Goal: Transaction & Acquisition: Book appointment/travel/reservation

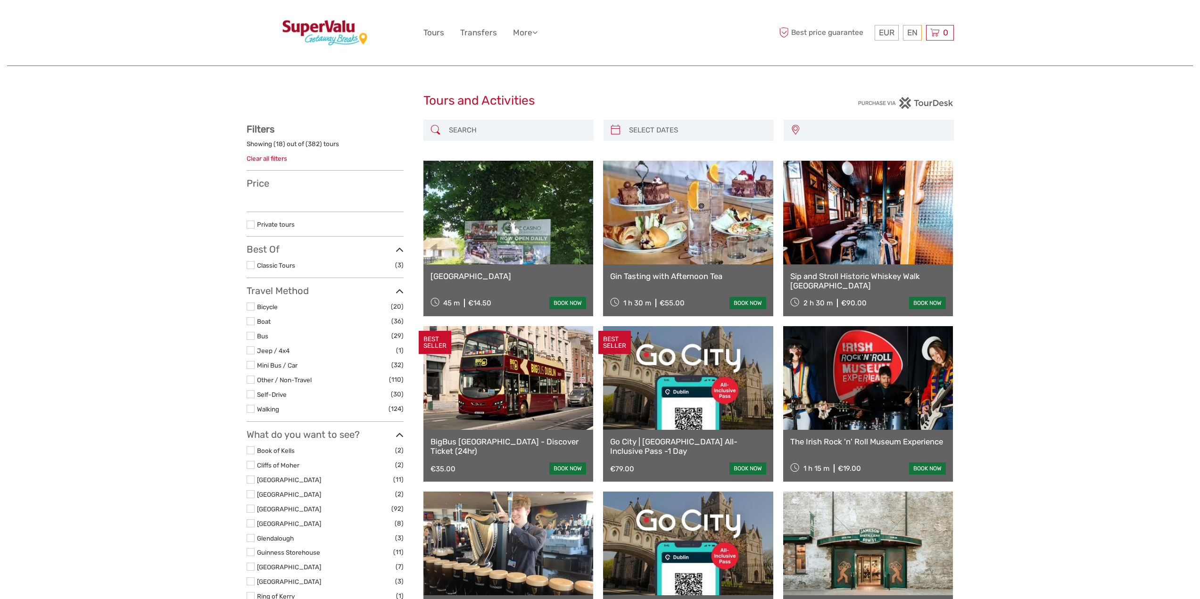
select select
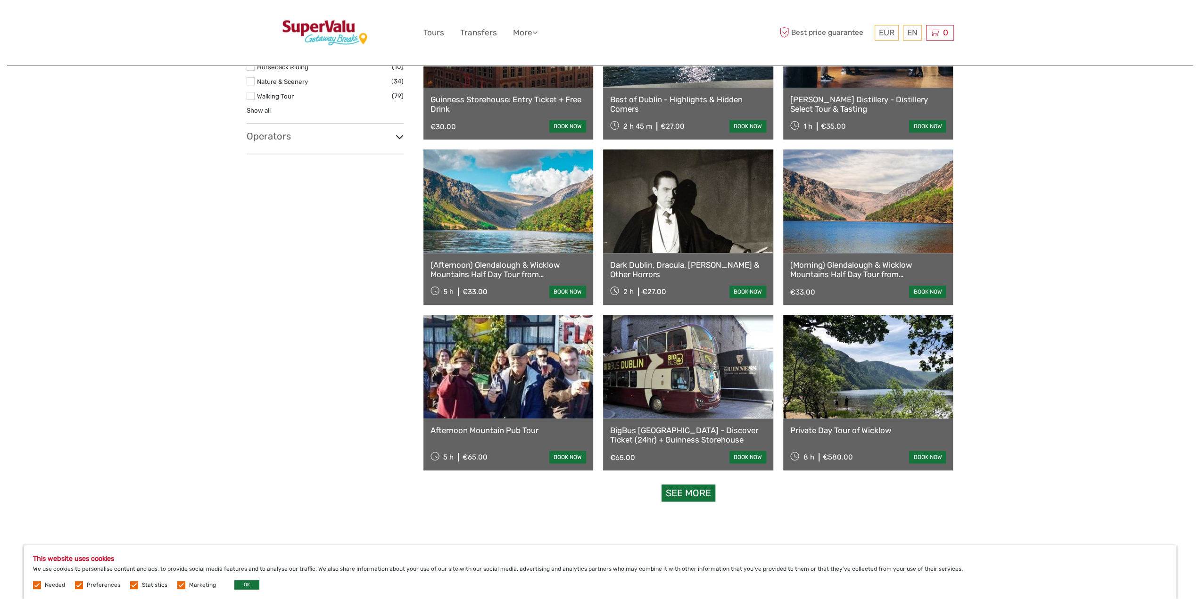
scroll to position [754, 0]
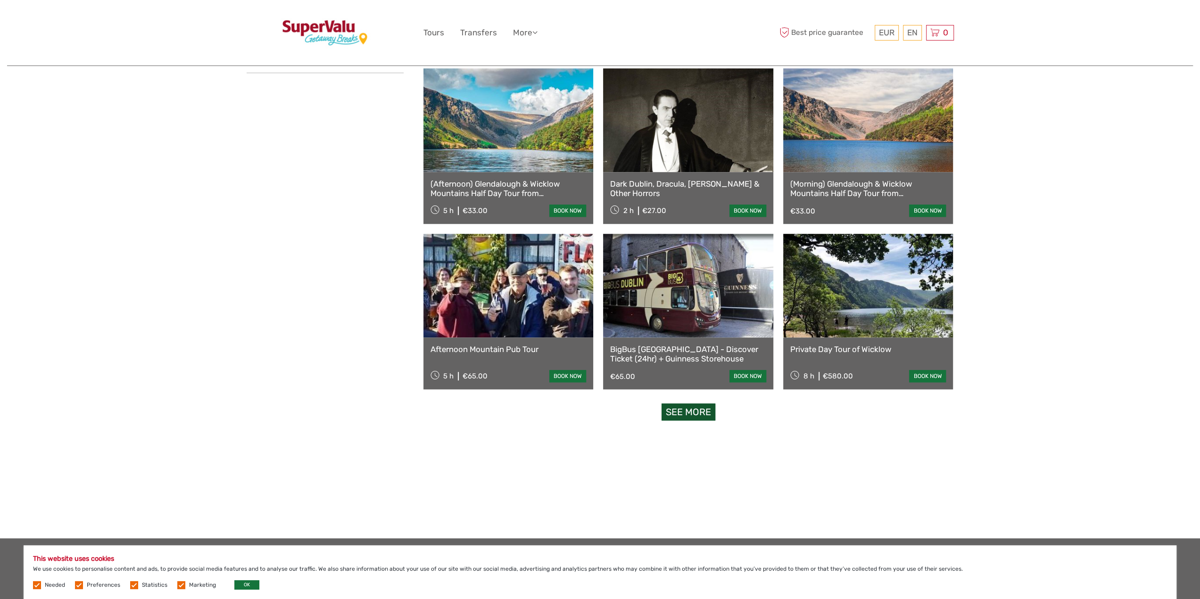
click at [699, 415] on link "See more" at bounding box center [688, 412] width 54 height 17
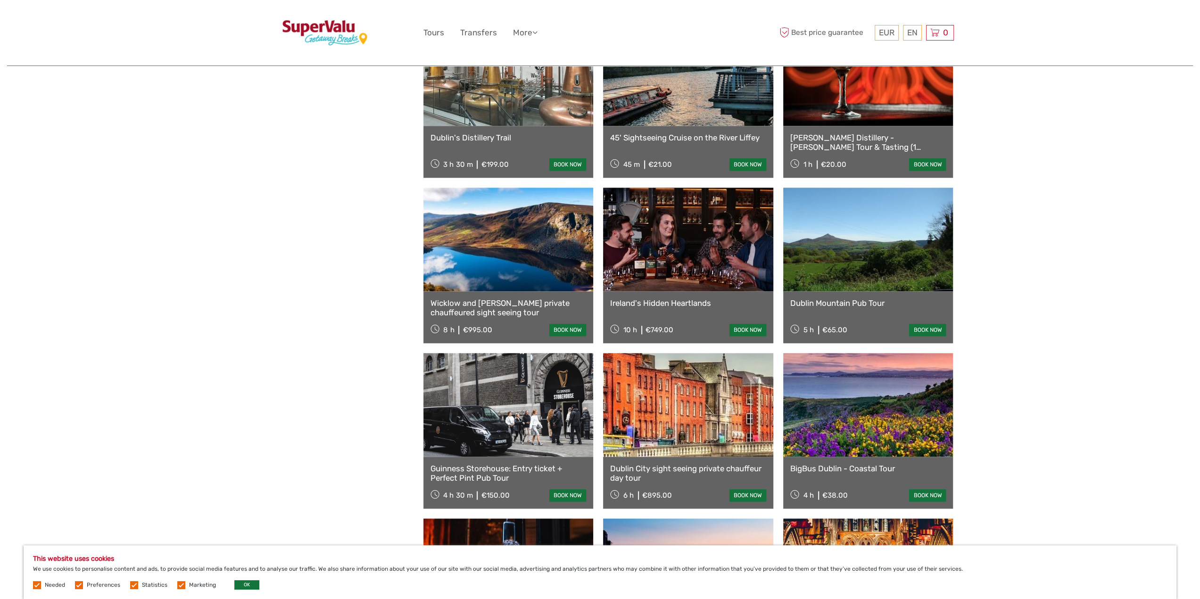
scroll to position [1226, 0]
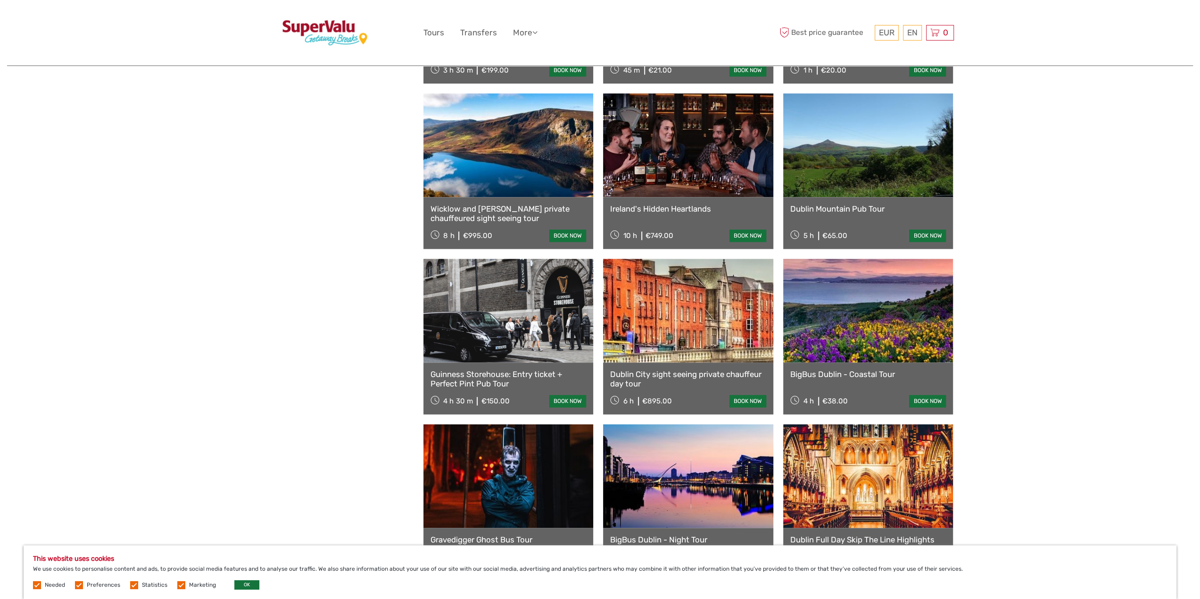
click at [487, 215] on link "Wicklow and Glendalough private chauffeured sight seeing tour" at bounding box center [508, 213] width 156 height 19
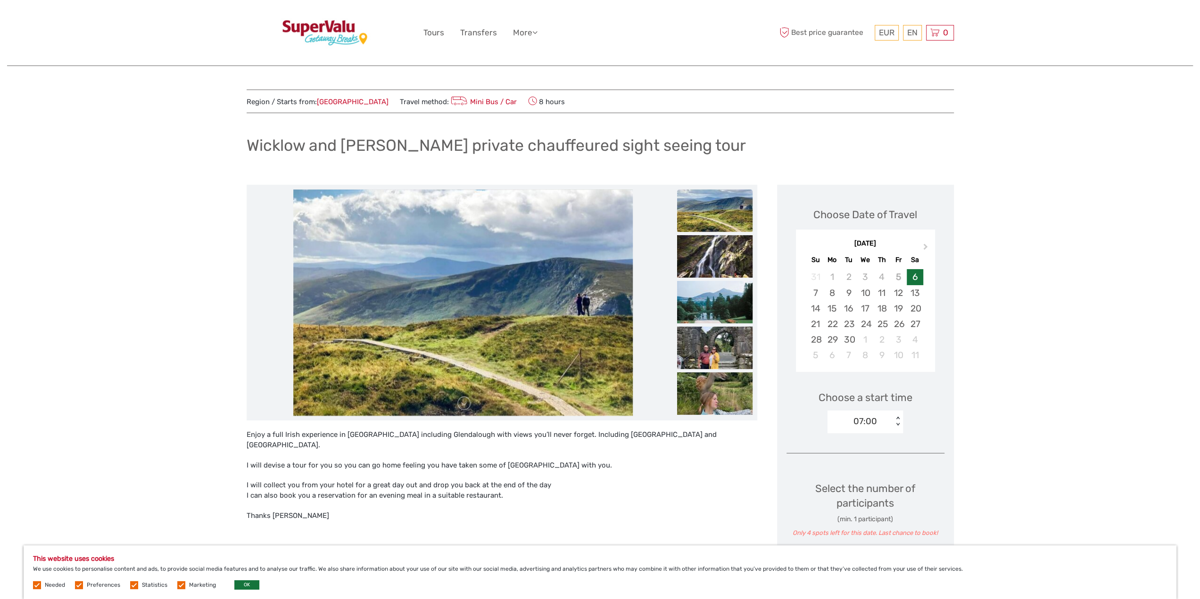
click at [721, 198] on img at bounding box center [714, 211] width 75 height 42
click at [717, 206] on img at bounding box center [714, 211] width 75 height 42
click at [709, 257] on img at bounding box center [714, 256] width 75 height 42
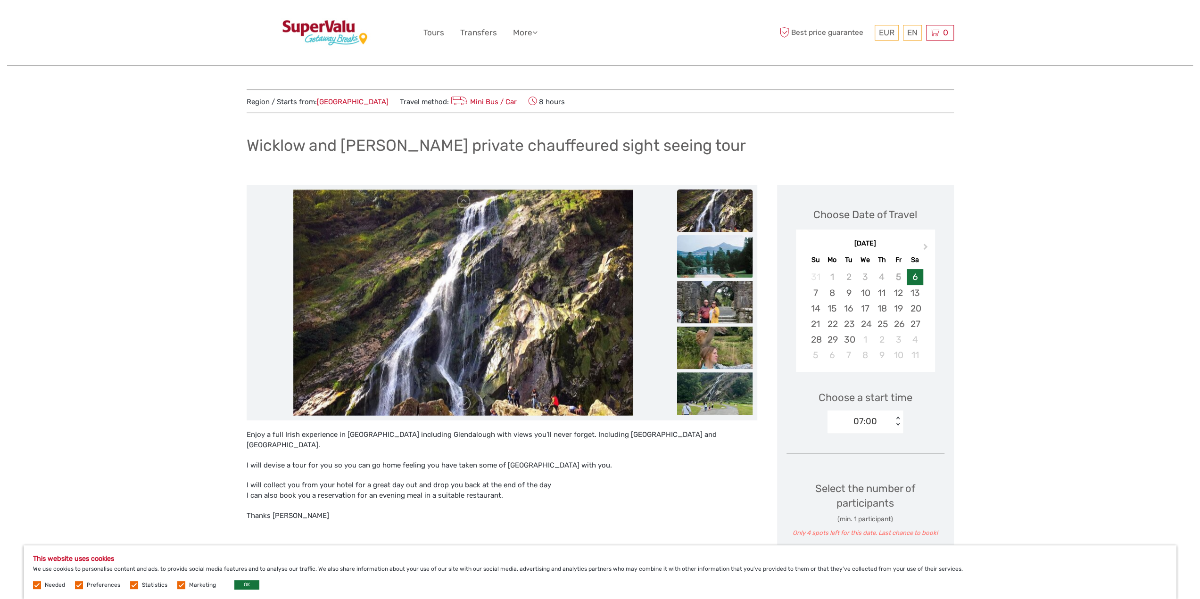
click at [709, 257] on img at bounding box center [714, 256] width 75 height 42
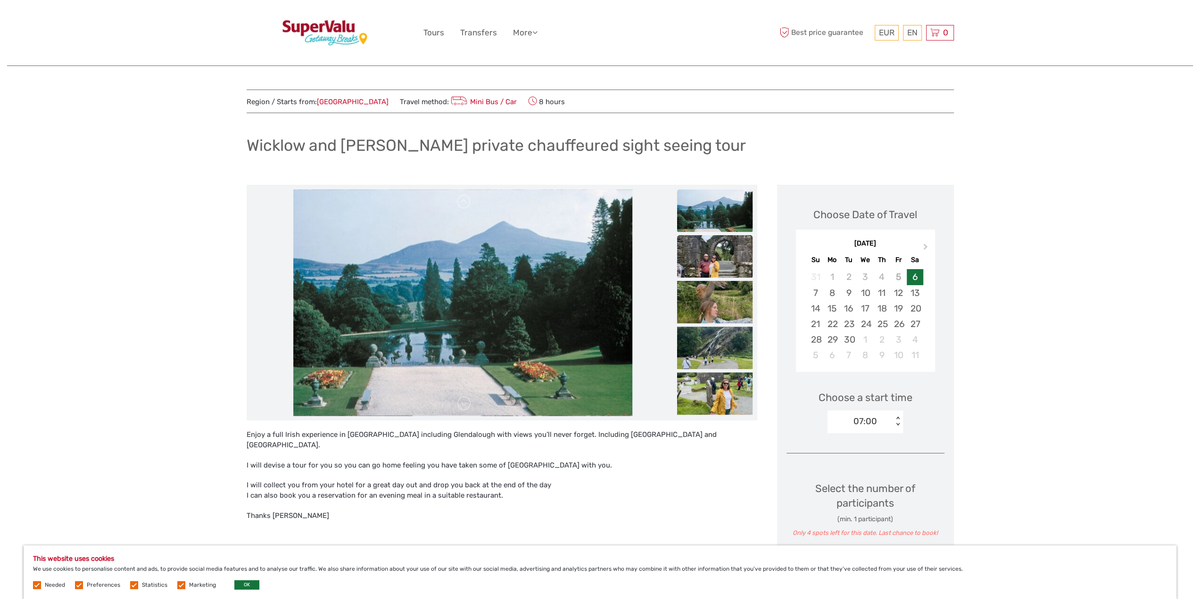
click at [711, 257] on img at bounding box center [714, 256] width 75 height 42
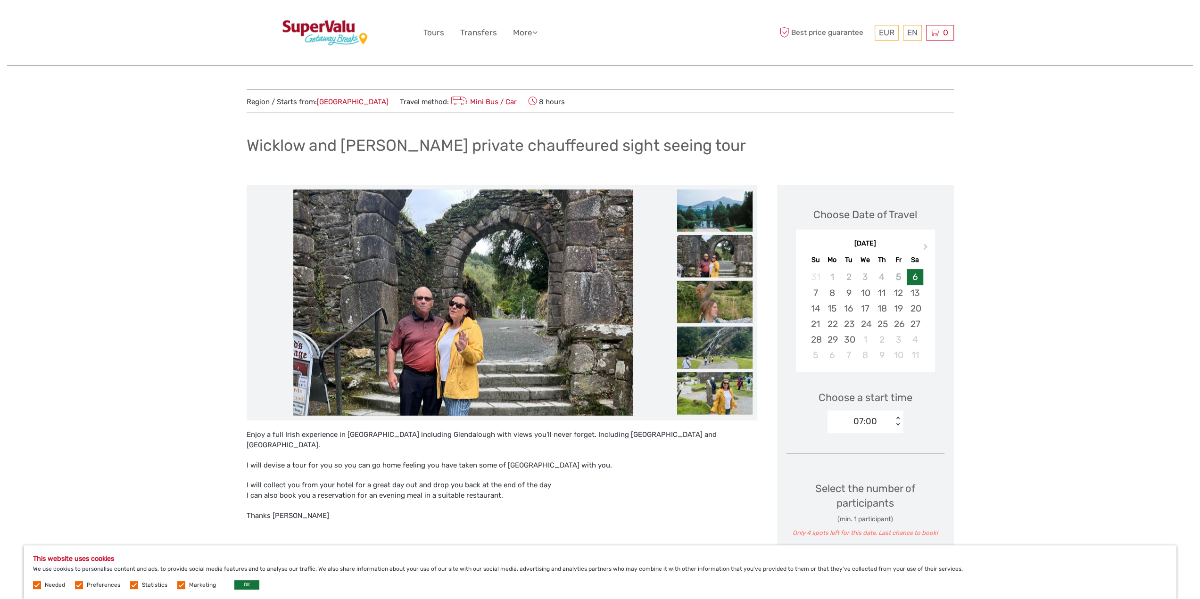
click at [435, 344] on img at bounding box center [462, 303] width 339 height 226
click at [723, 299] on img at bounding box center [714, 302] width 75 height 42
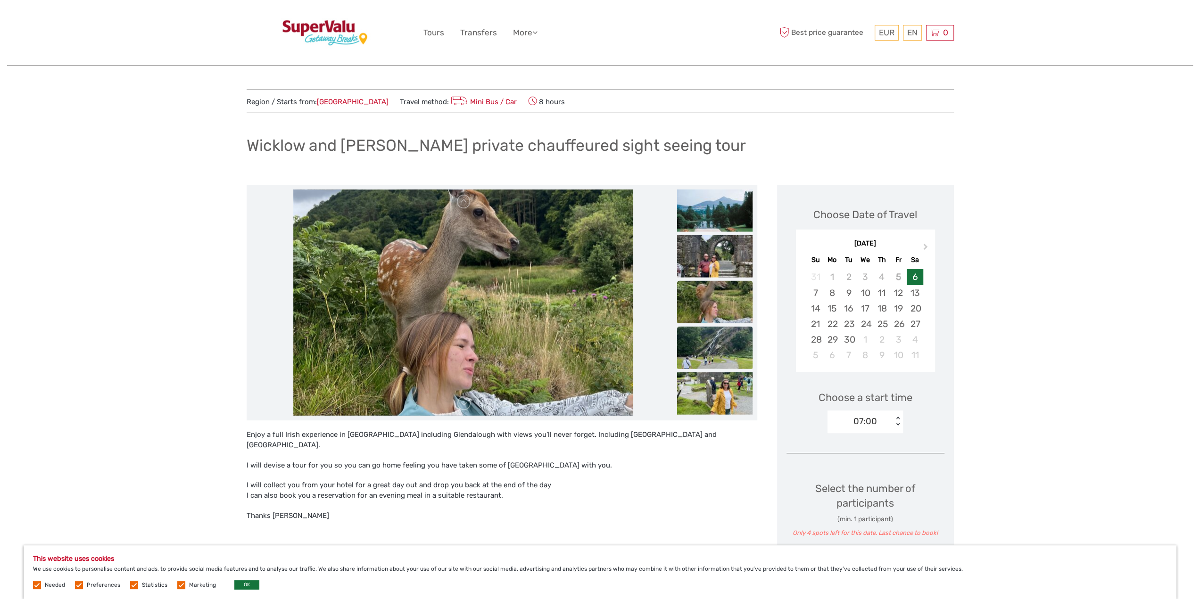
click at [722, 356] on img at bounding box center [714, 348] width 75 height 42
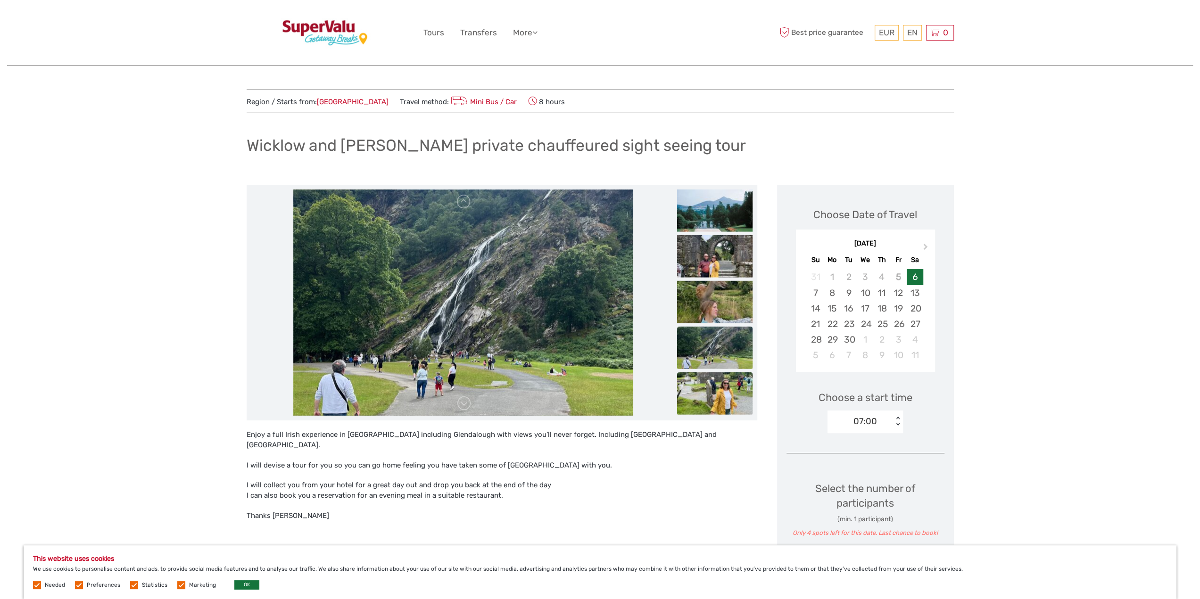
click at [726, 393] on img at bounding box center [714, 393] width 75 height 42
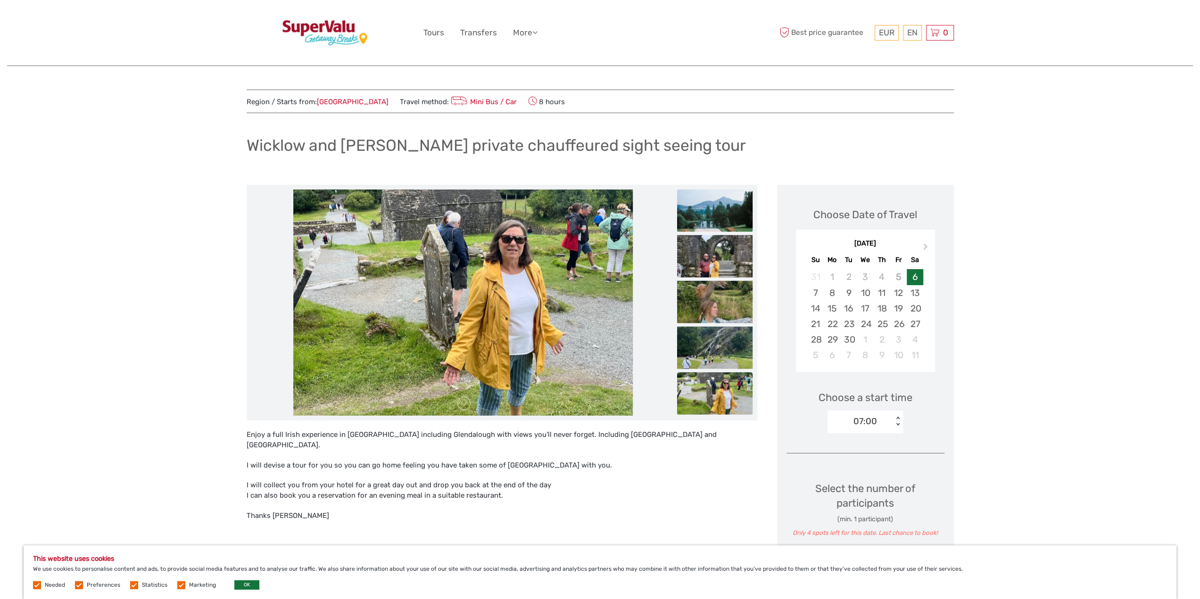
click at [702, 206] on img at bounding box center [714, 211] width 75 height 42
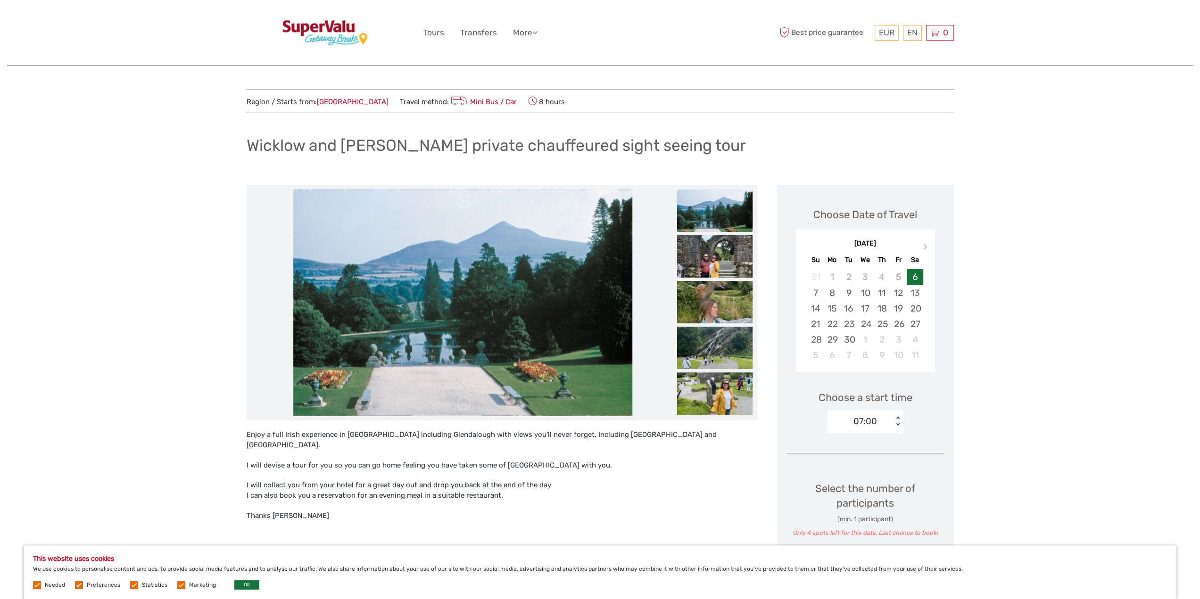
click at [705, 214] on img at bounding box center [714, 211] width 75 height 42
click at [716, 261] on img at bounding box center [714, 256] width 75 height 42
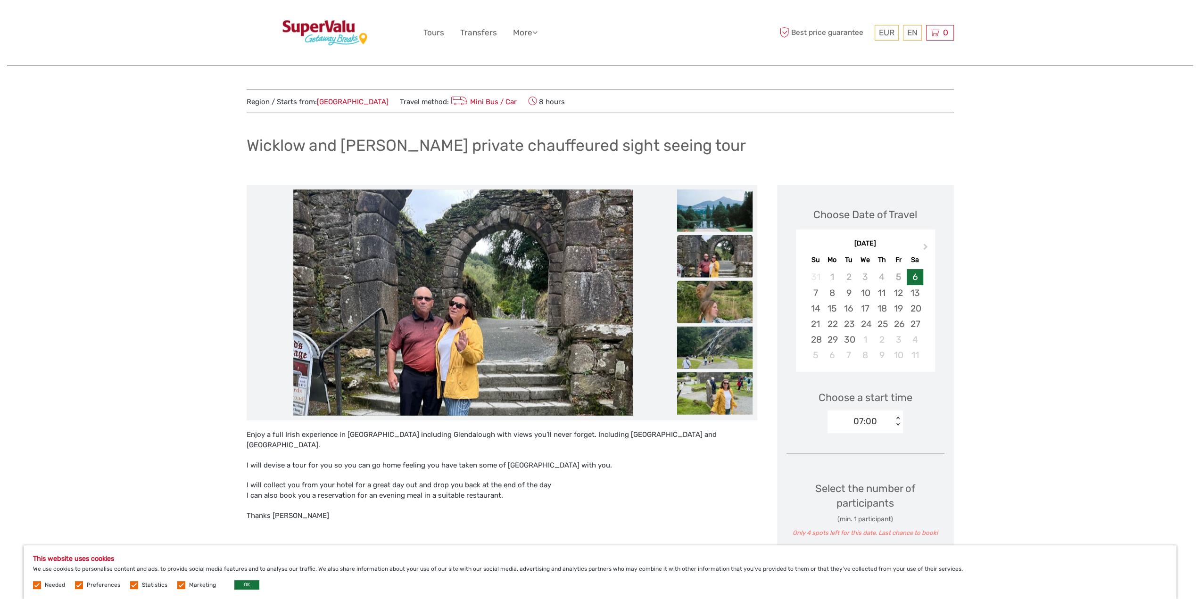
click at [713, 320] on img at bounding box center [714, 302] width 75 height 42
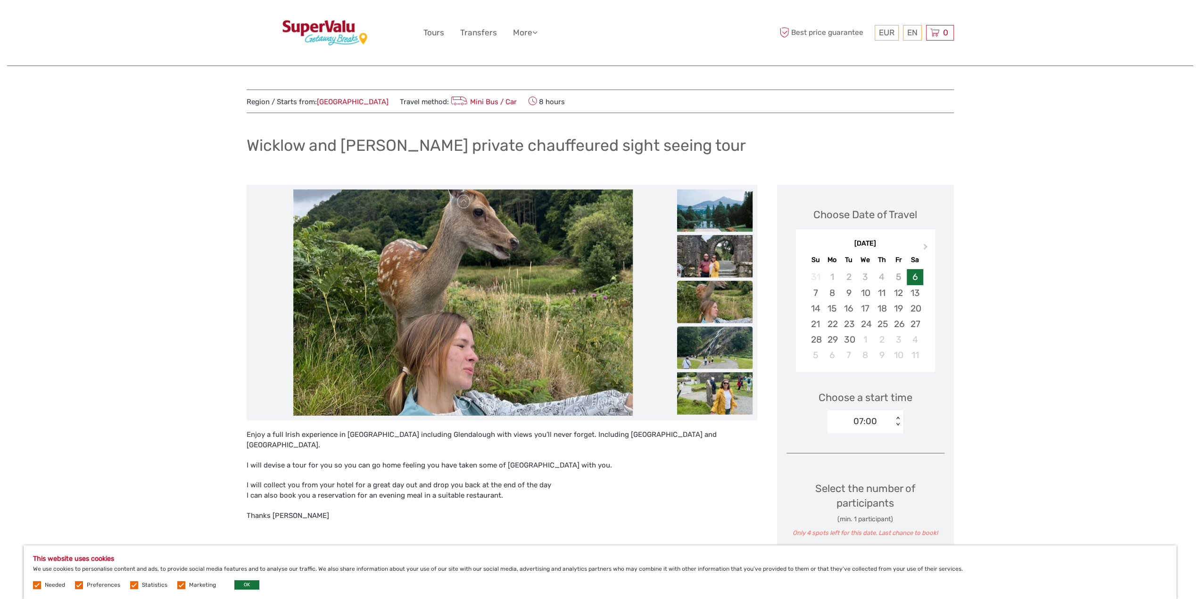
click at [721, 365] on img at bounding box center [714, 348] width 75 height 42
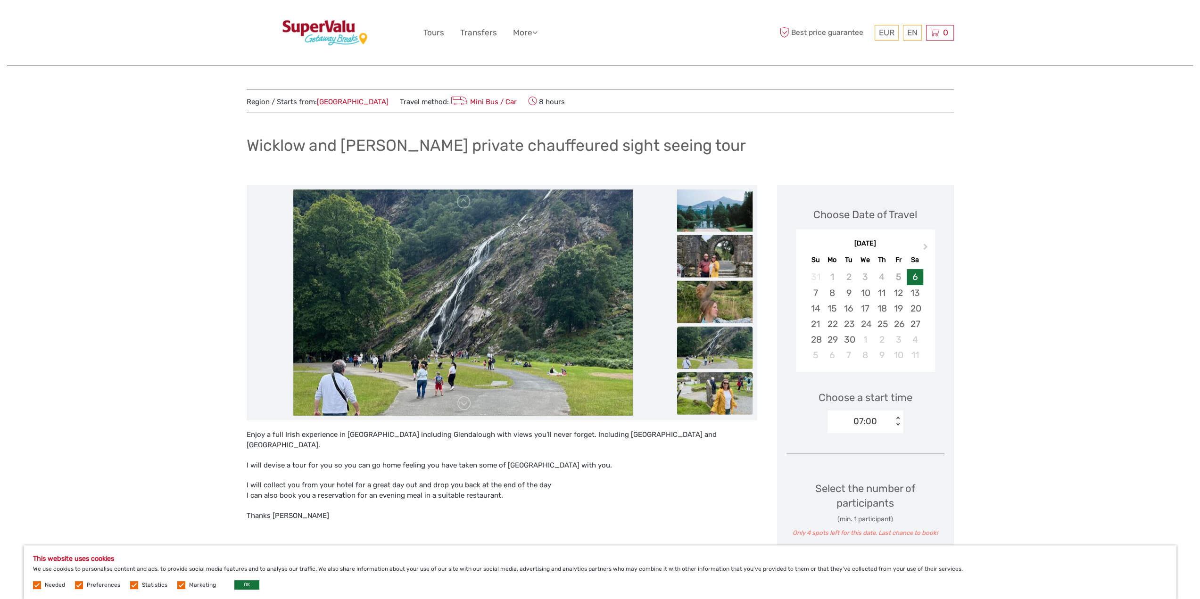
click at [722, 401] on img at bounding box center [714, 393] width 75 height 42
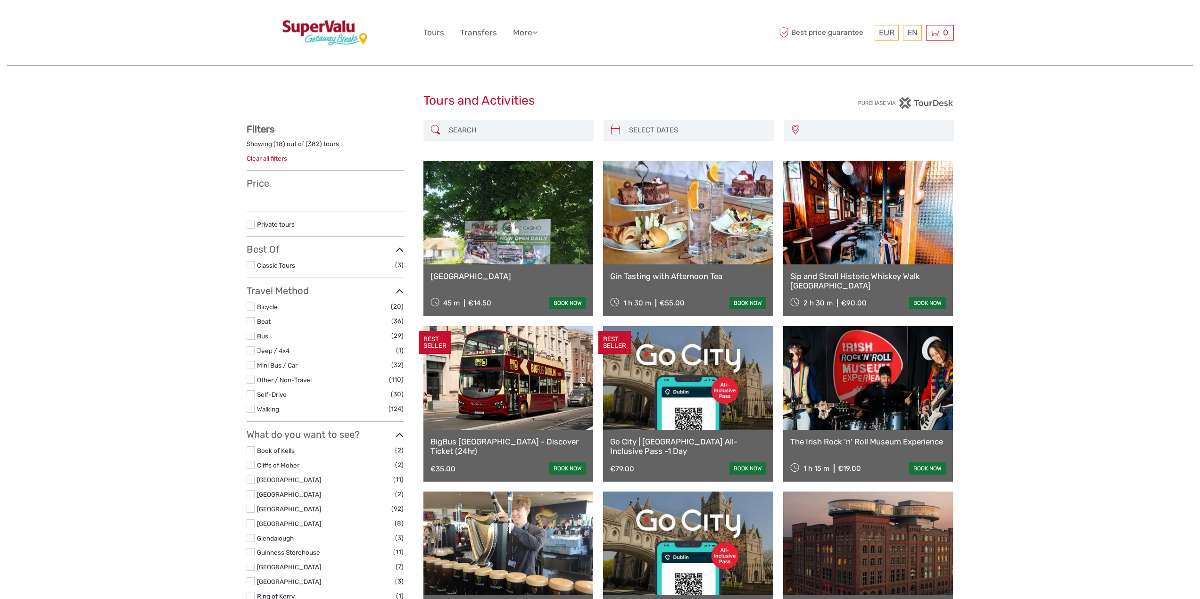
select select
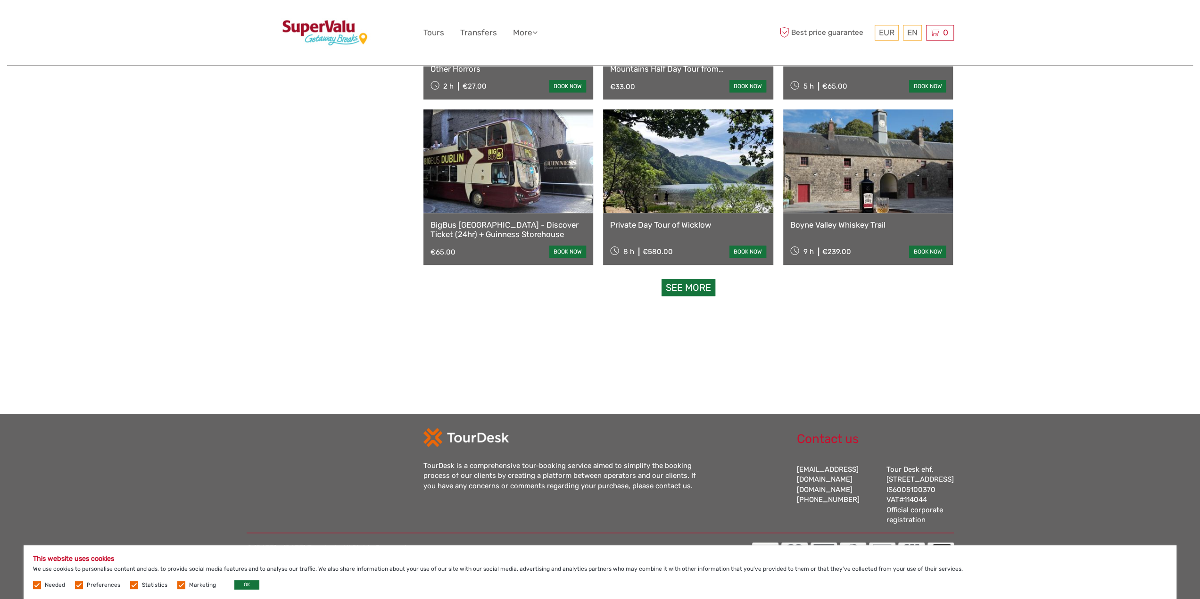
click at [685, 196] on link at bounding box center [688, 161] width 170 height 104
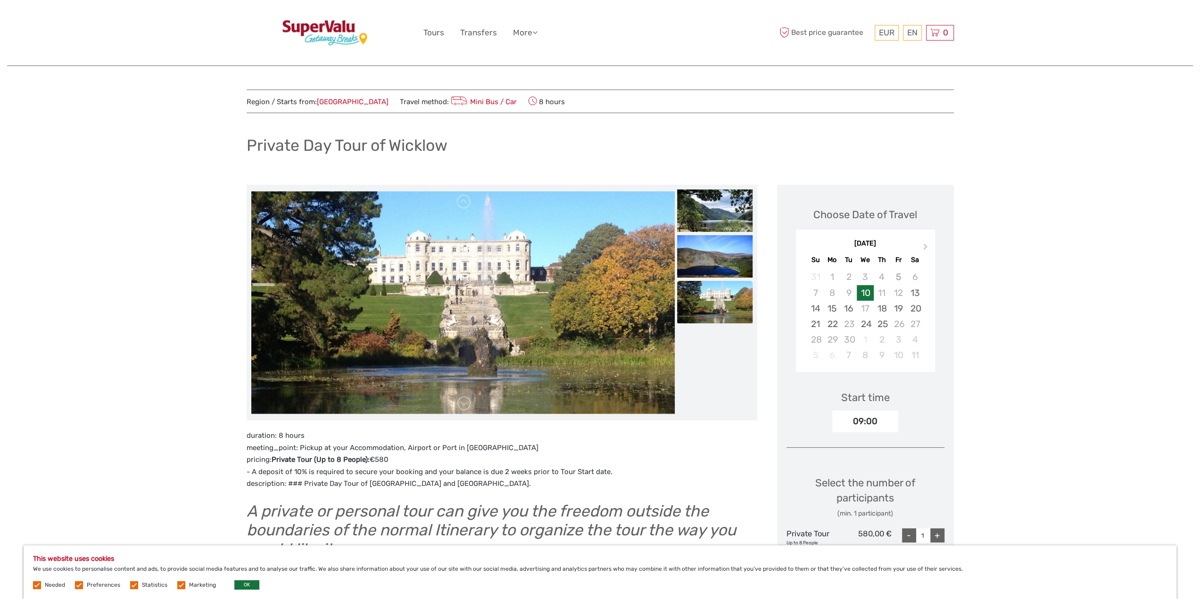
click at [714, 368] on div at bounding box center [501, 303] width 501 height 226
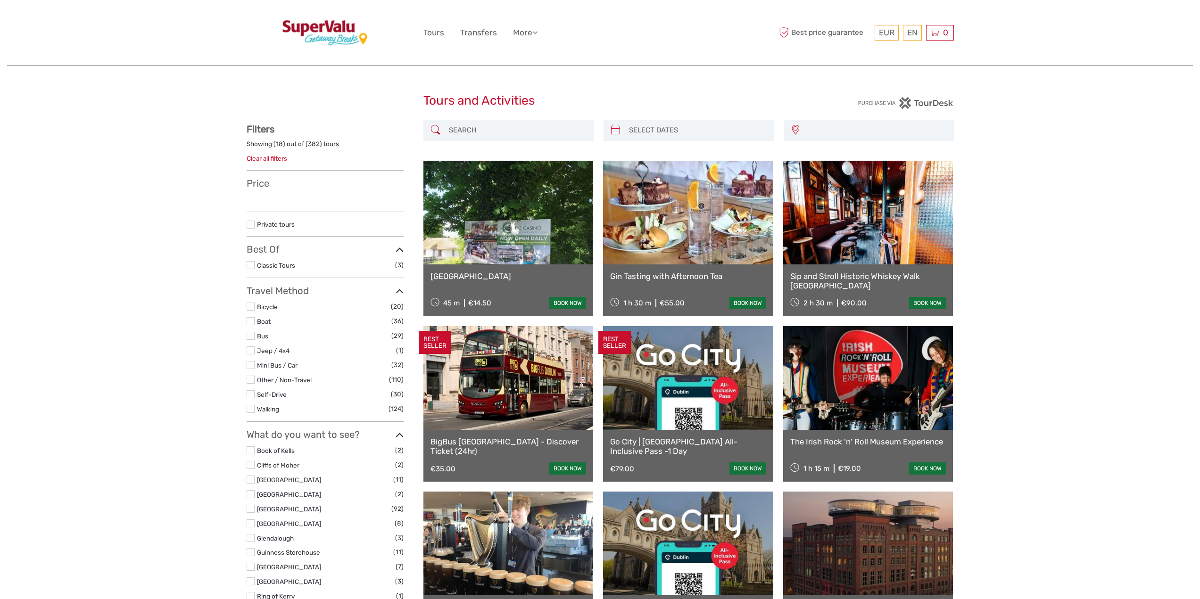
select select
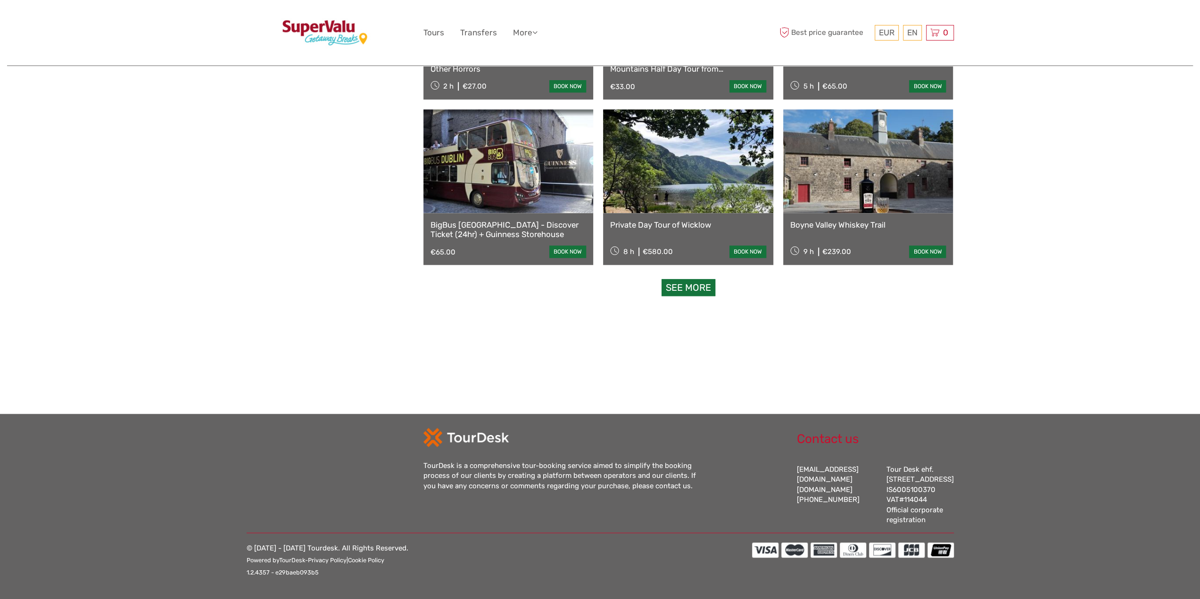
scroll to position [888, 0]
select select
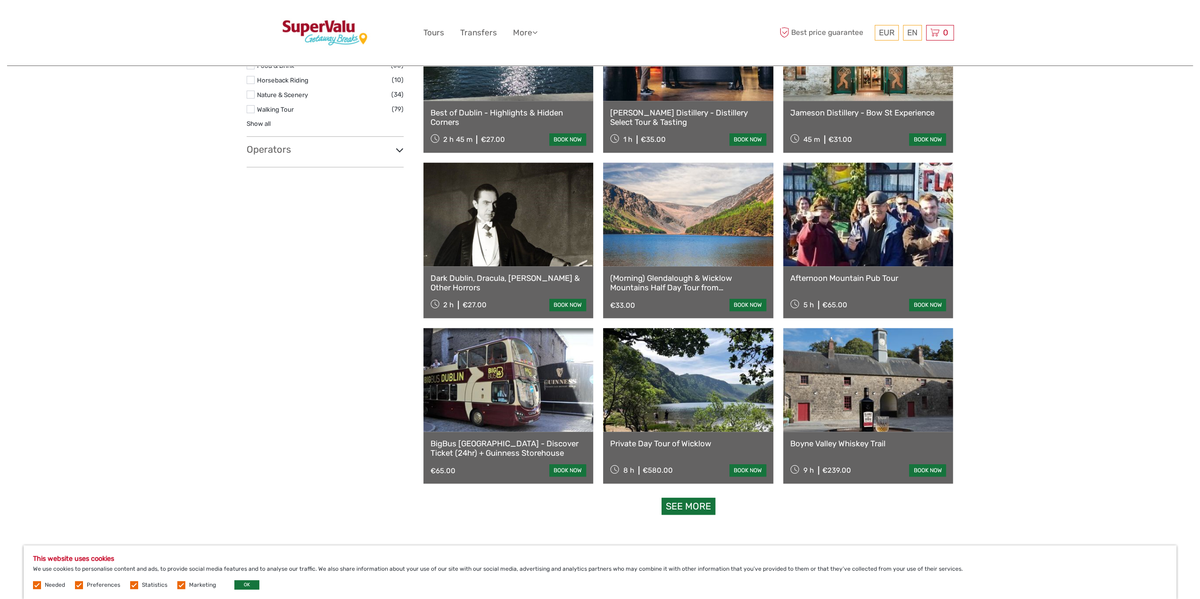
scroll to position [754, 0]
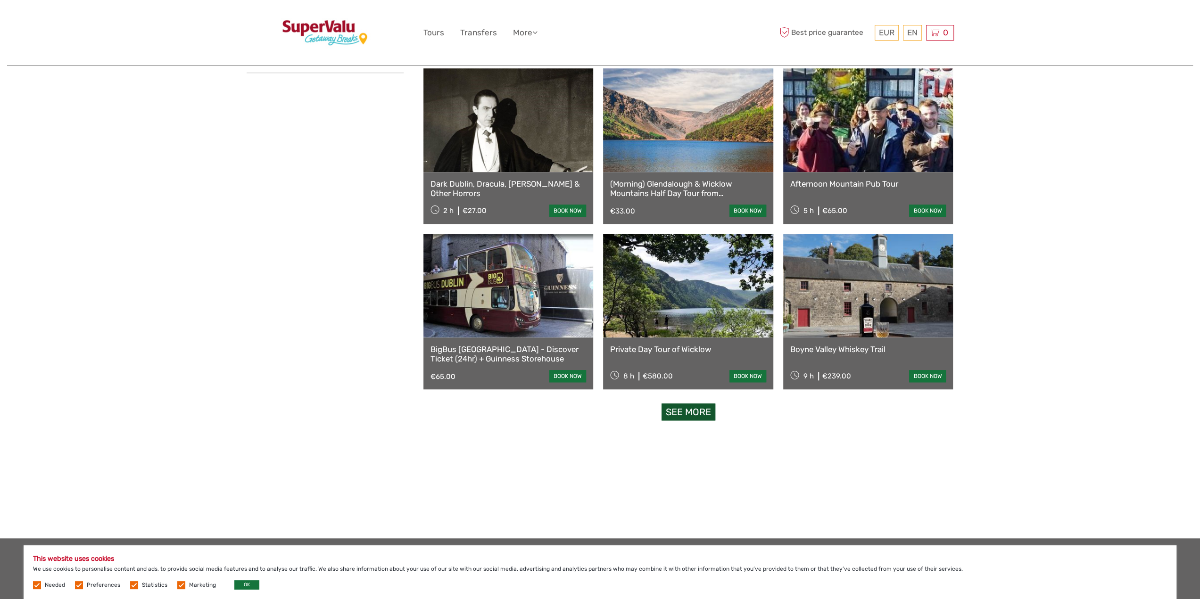
click at [696, 413] on link "See more" at bounding box center [688, 412] width 54 height 17
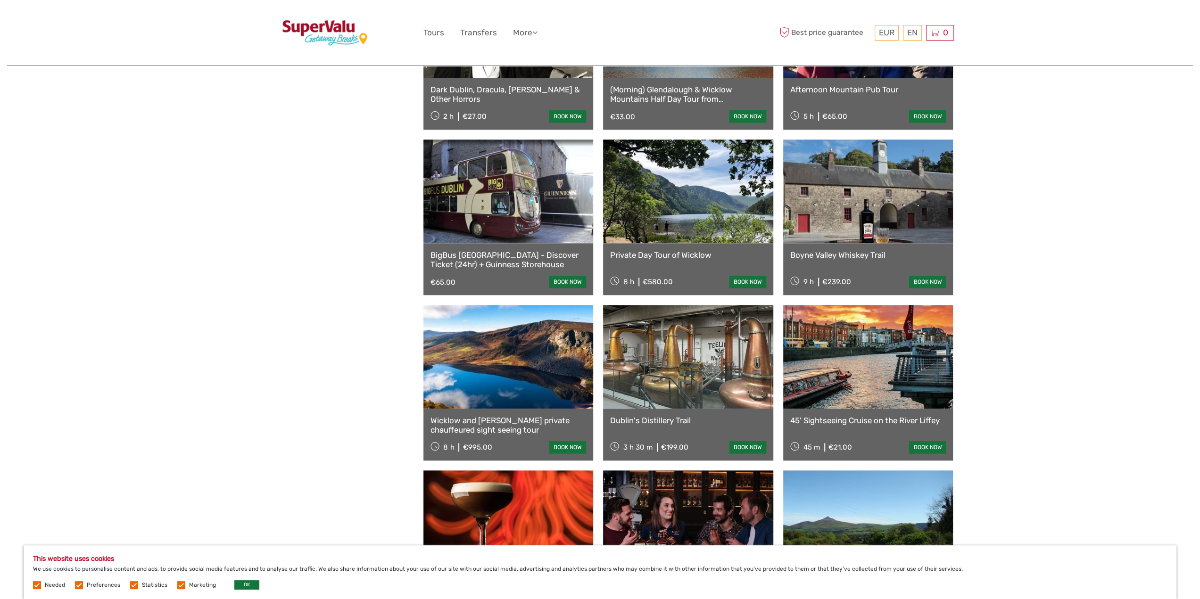
scroll to position [943, 0]
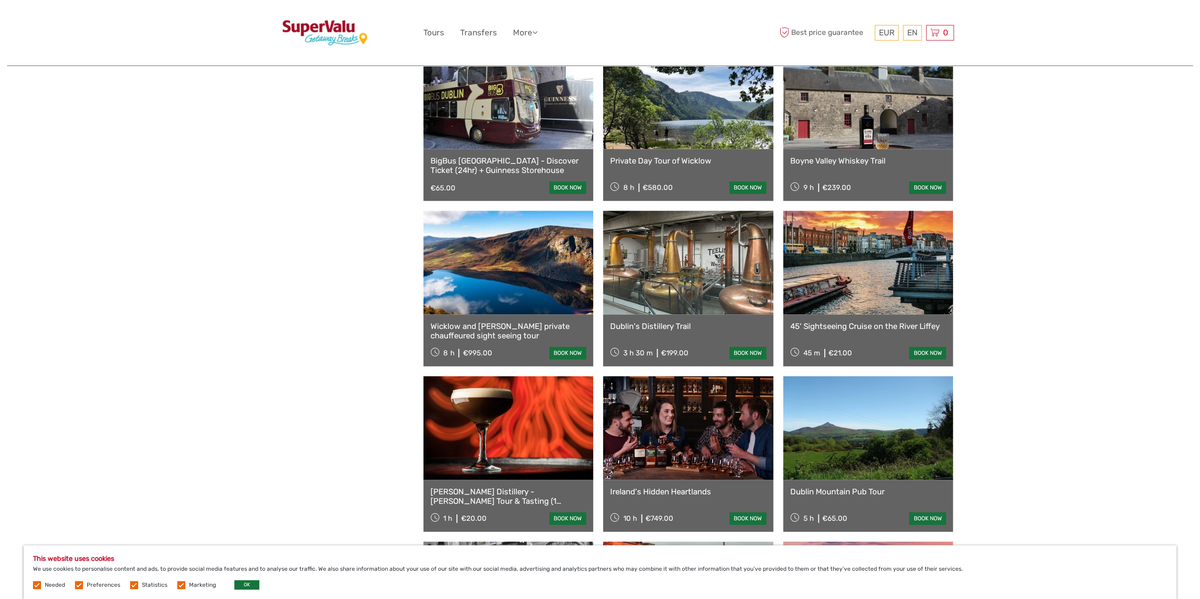
click at [524, 308] on link at bounding box center [508, 263] width 170 height 104
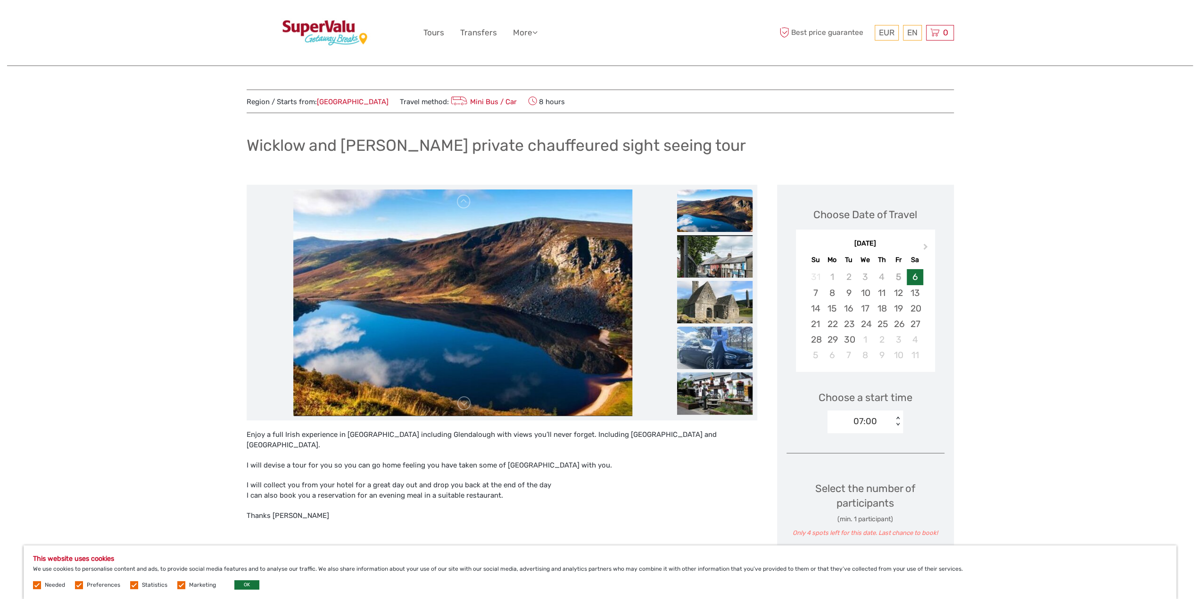
click at [725, 351] on img at bounding box center [714, 348] width 75 height 42
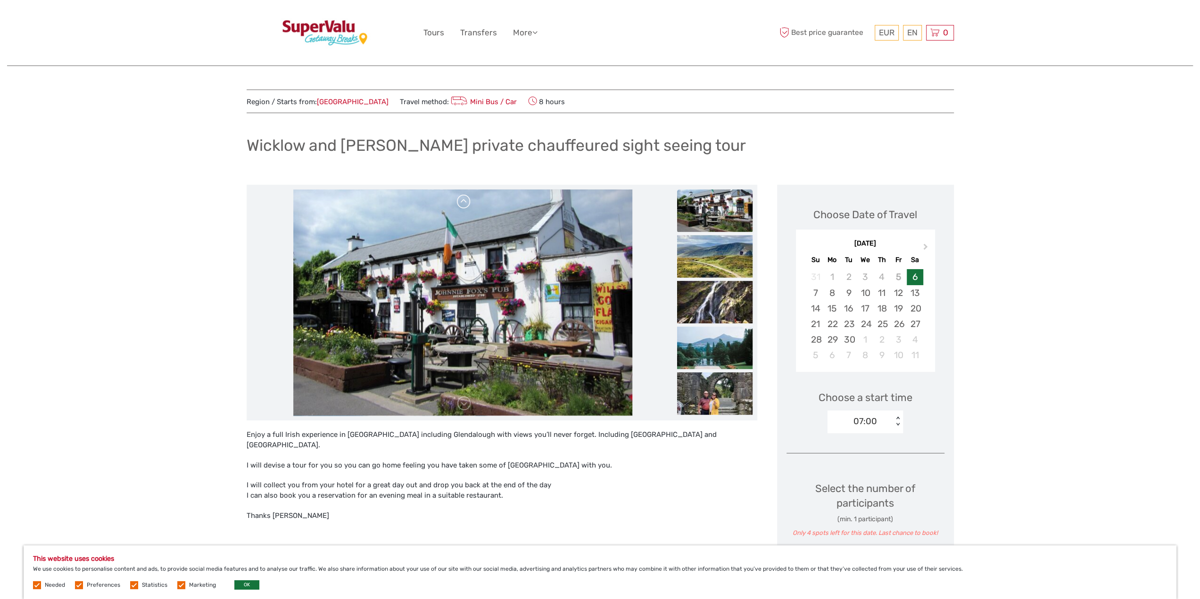
click at [465, 201] on link at bounding box center [463, 201] width 15 height 15
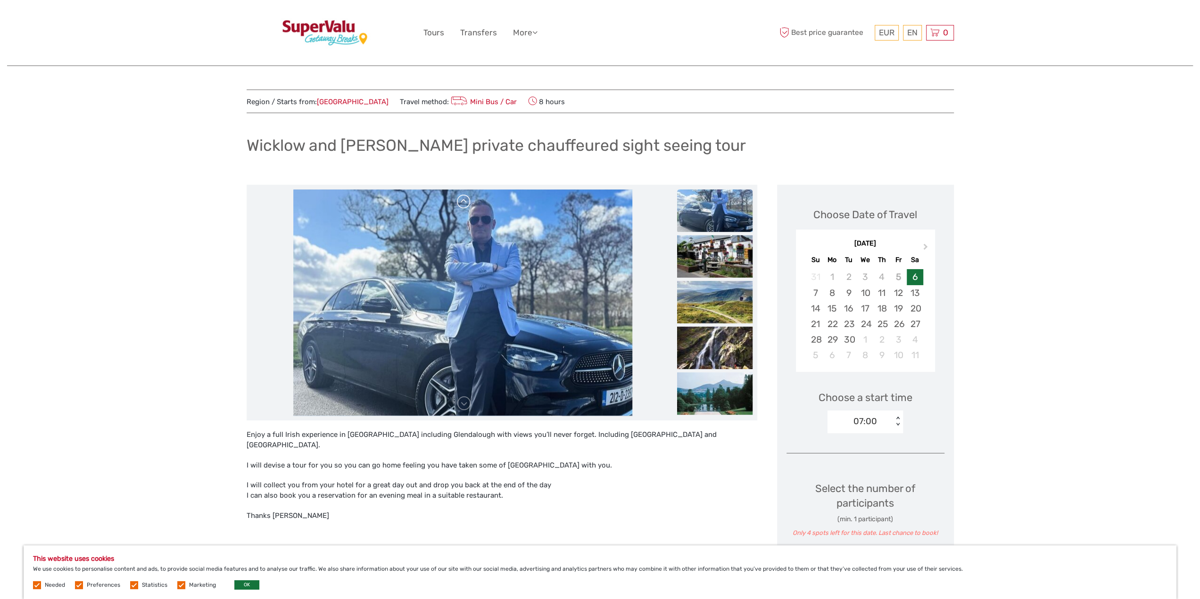
click at [465, 201] on link at bounding box center [463, 201] width 15 height 15
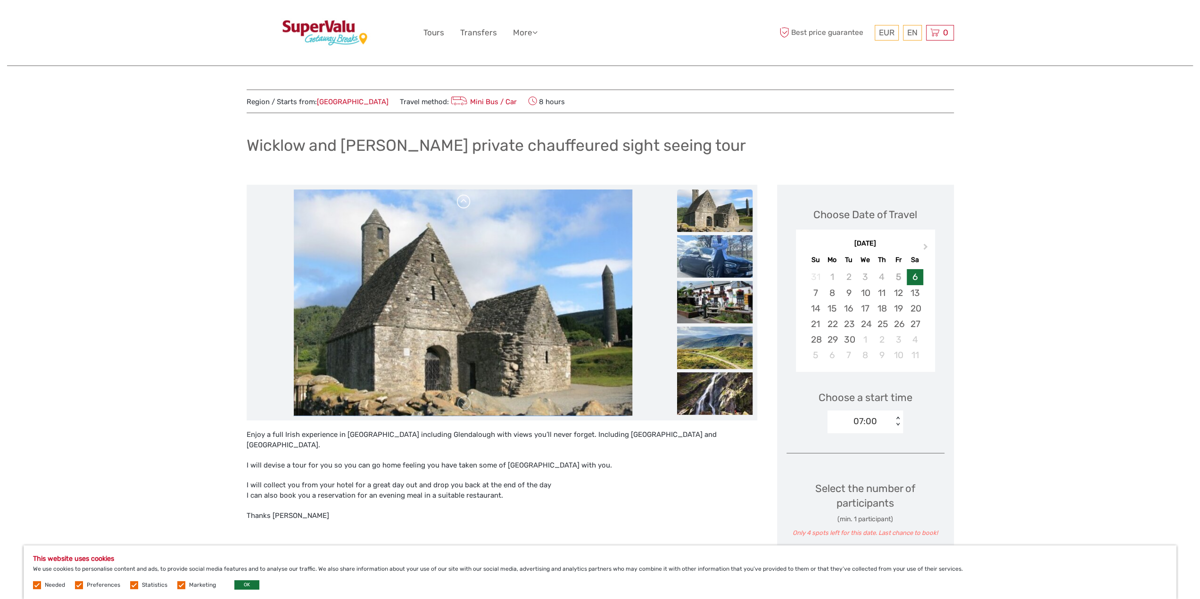
click at [465, 201] on link at bounding box center [463, 201] width 15 height 15
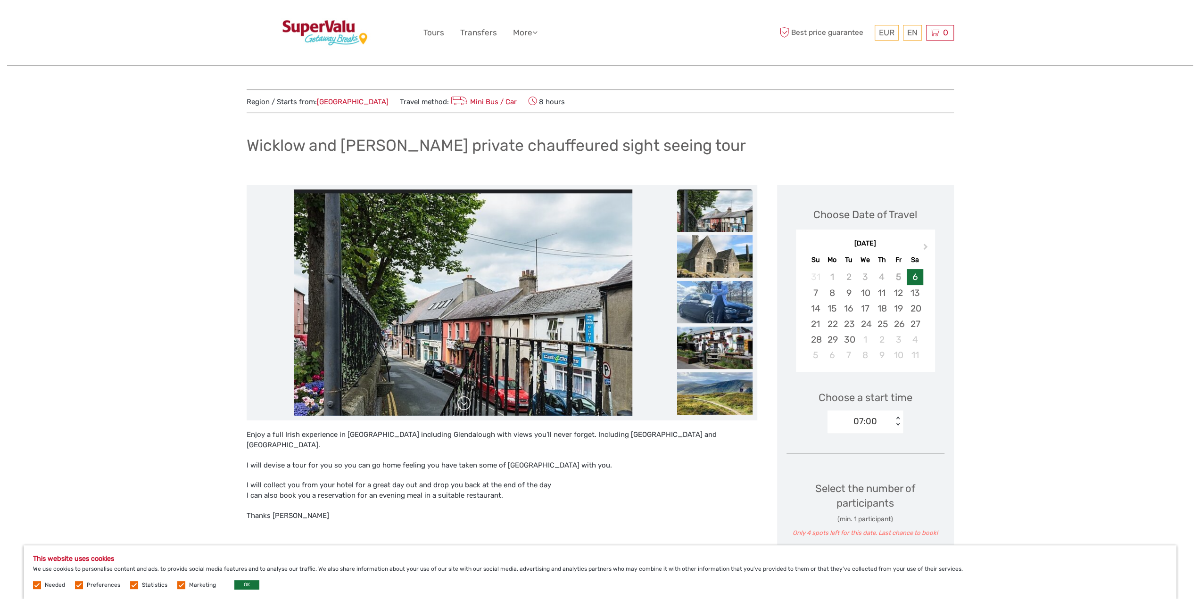
click at [467, 407] on link at bounding box center [463, 403] width 15 height 15
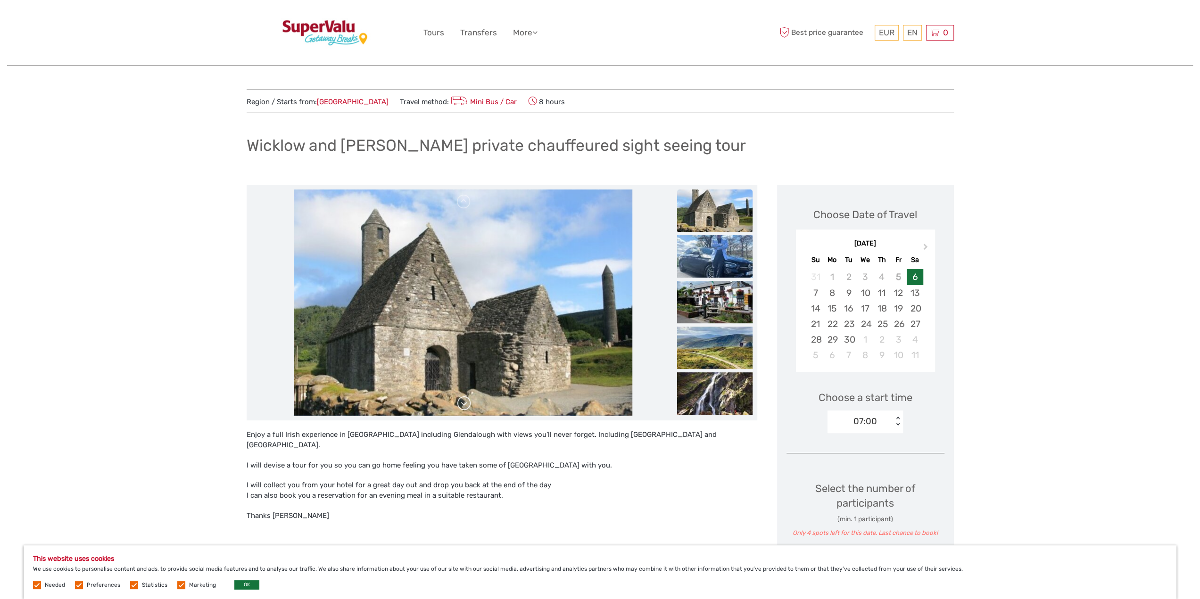
click at [467, 407] on link at bounding box center [463, 403] width 15 height 15
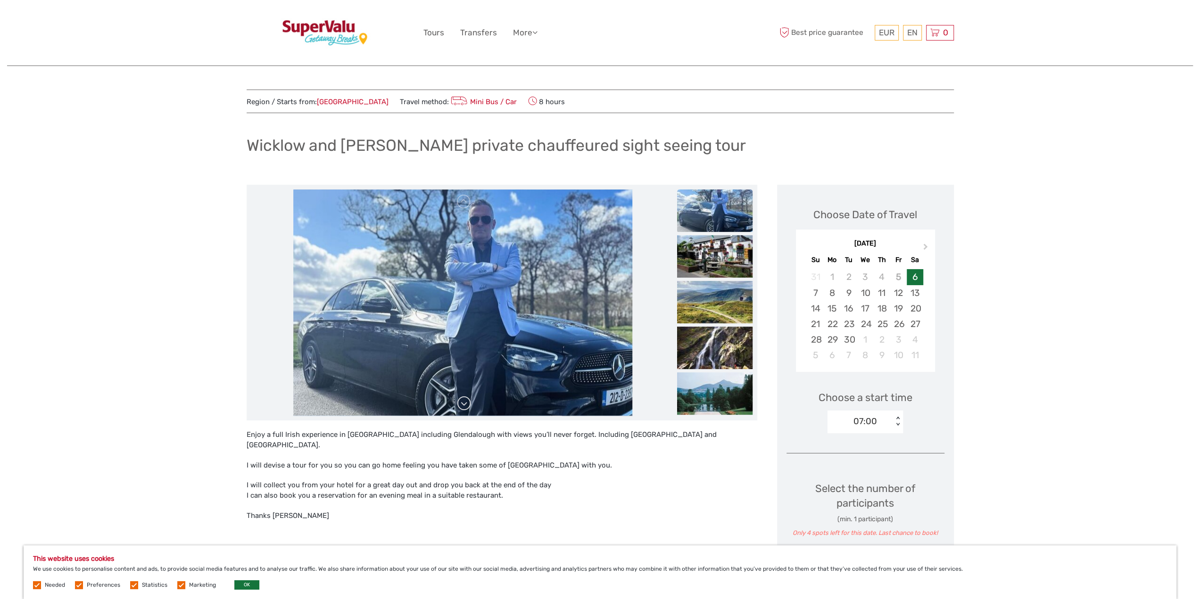
click at [465, 400] on link at bounding box center [463, 403] width 15 height 15
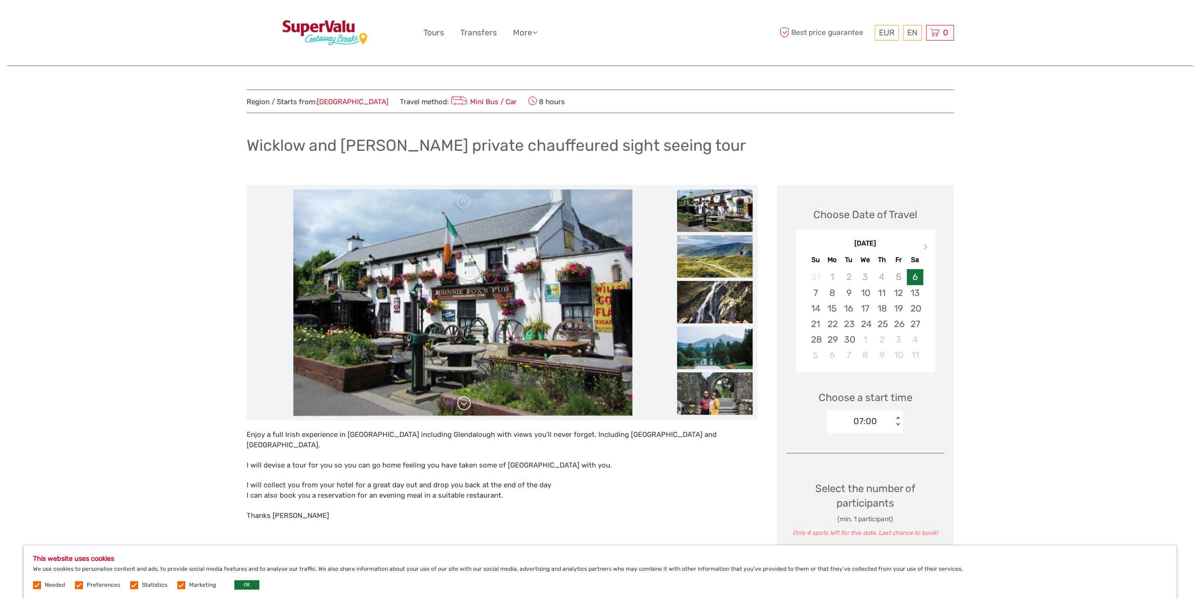
click at [465, 400] on link at bounding box center [463, 403] width 15 height 15
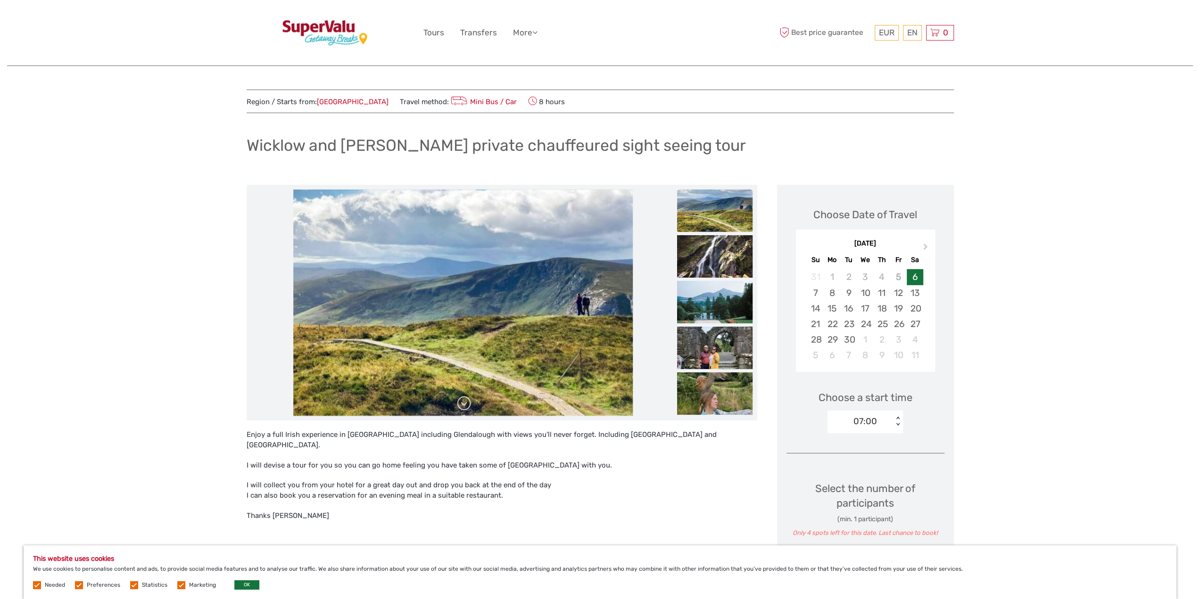
click at [465, 400] on link at bounding box center [463, 403] width 15 height 15
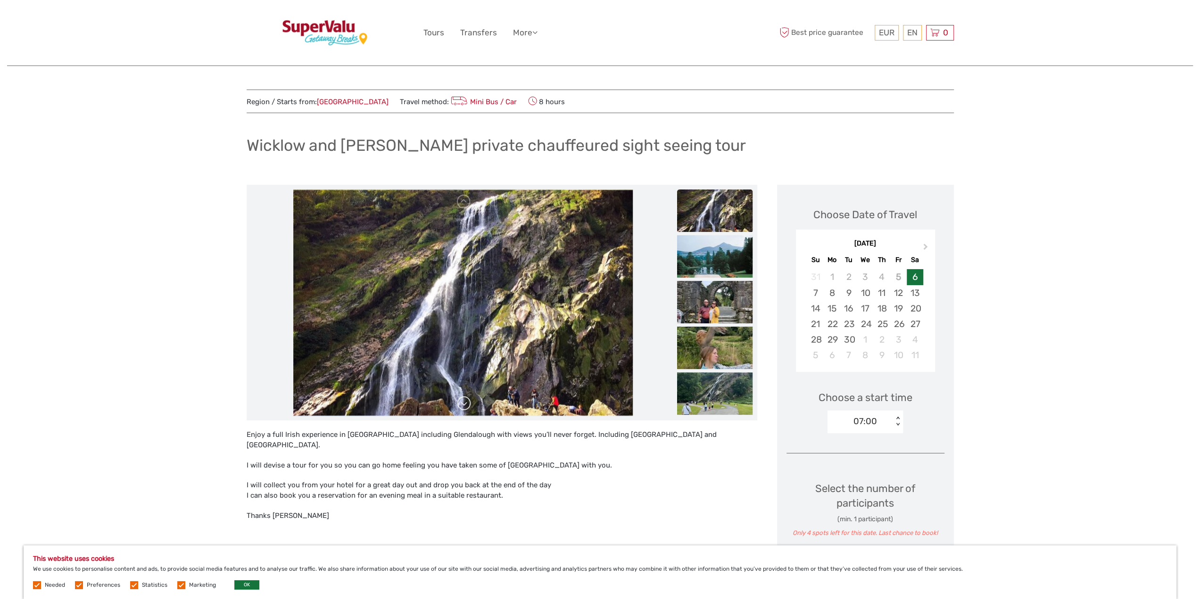
click at [465, 400] on link at bounding box center [463, 403] width 15 height 15
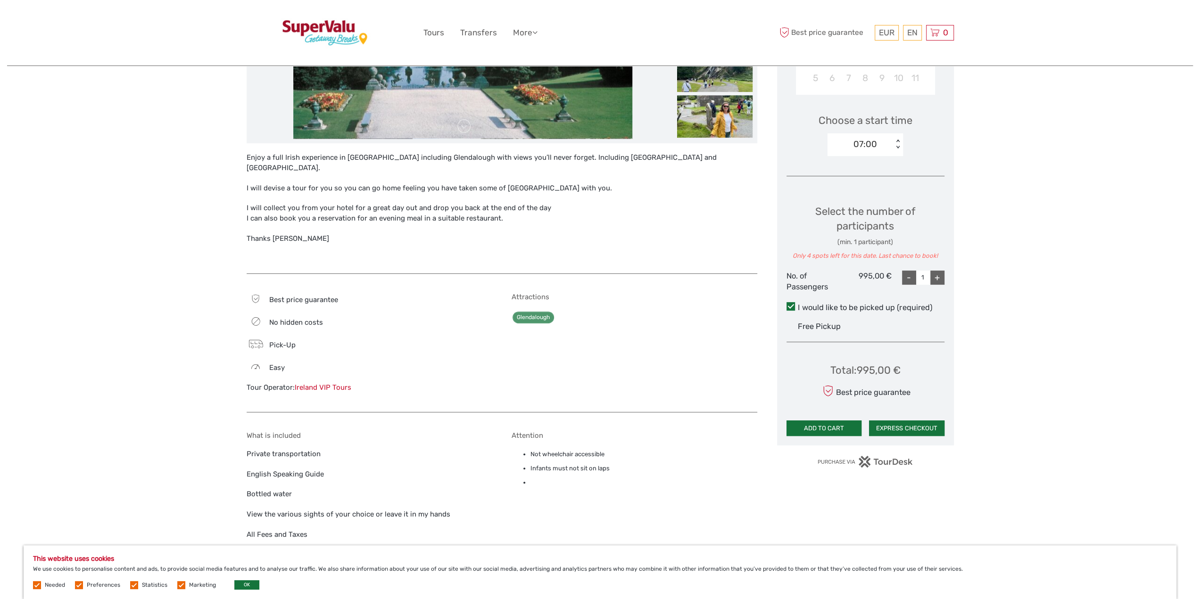
scroll to position [283, 0]
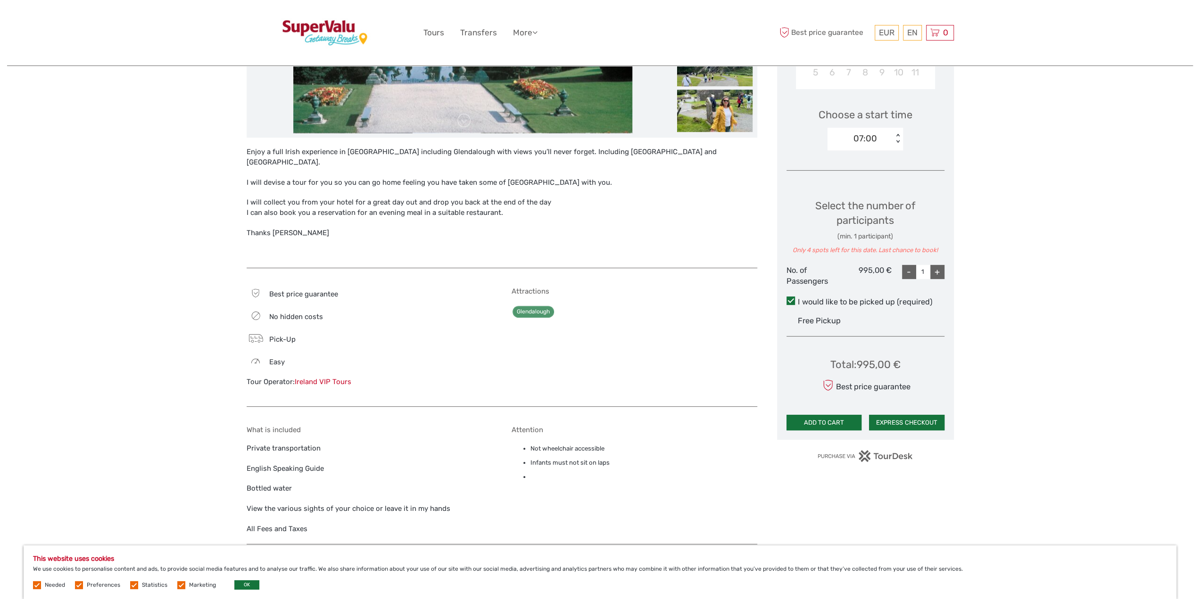
click at [935, 270] on div "+" at bounding box center [937, 272] width 14 height 14
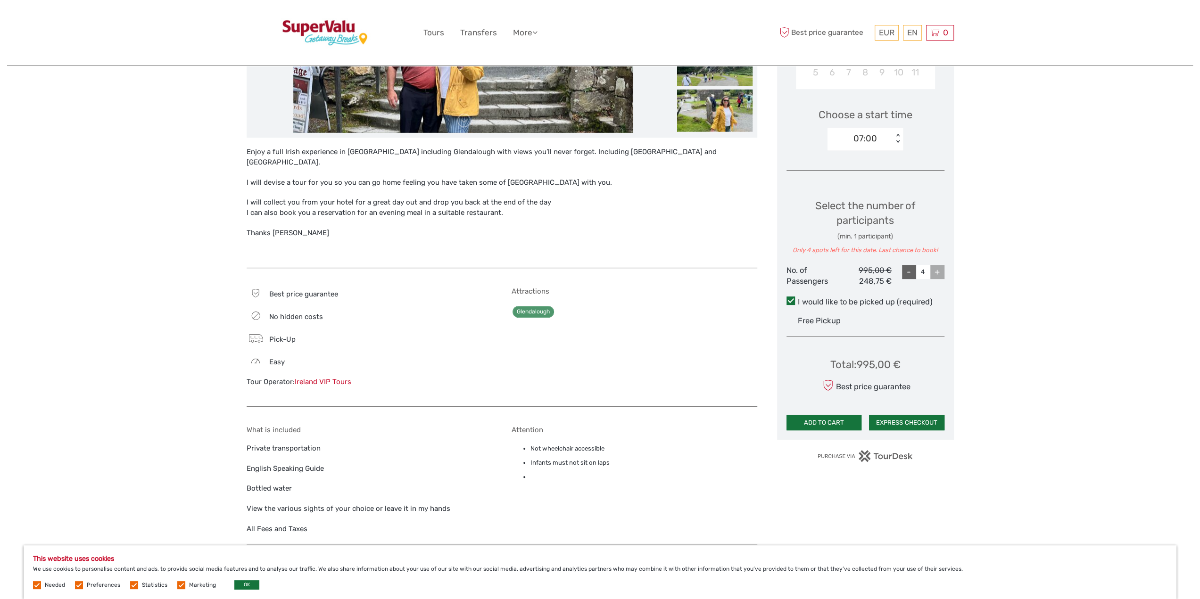
click at [935, 270] on div "+" at bounding box center [937, 272] width 14 height 14
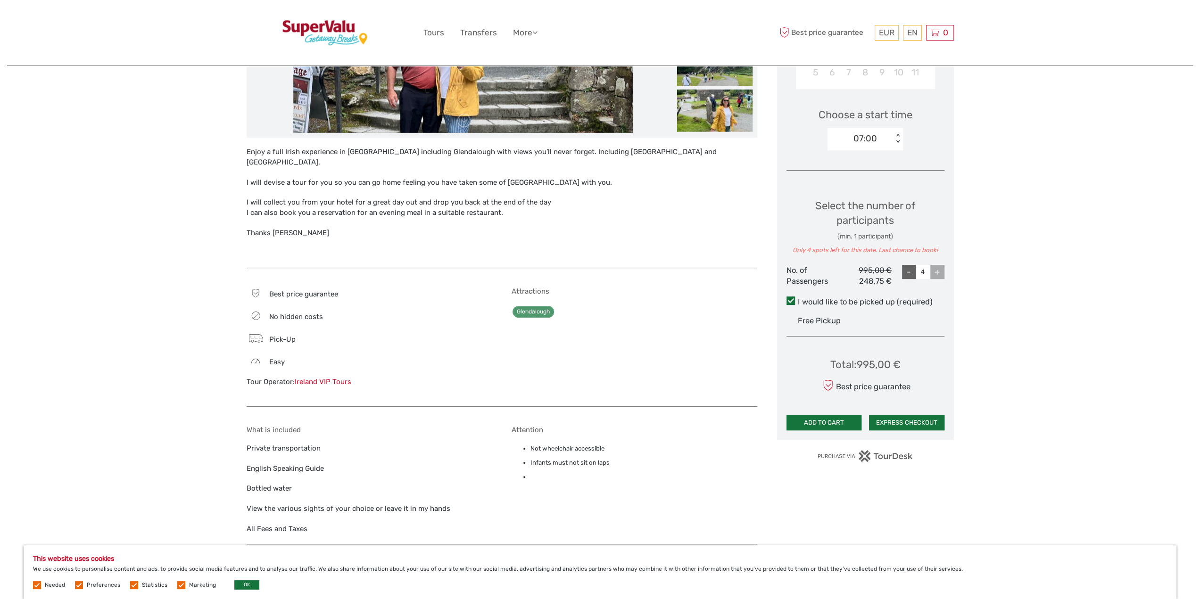
click at [941, 270] on div "+" at bounding box center [937, 272] width 14 height 14
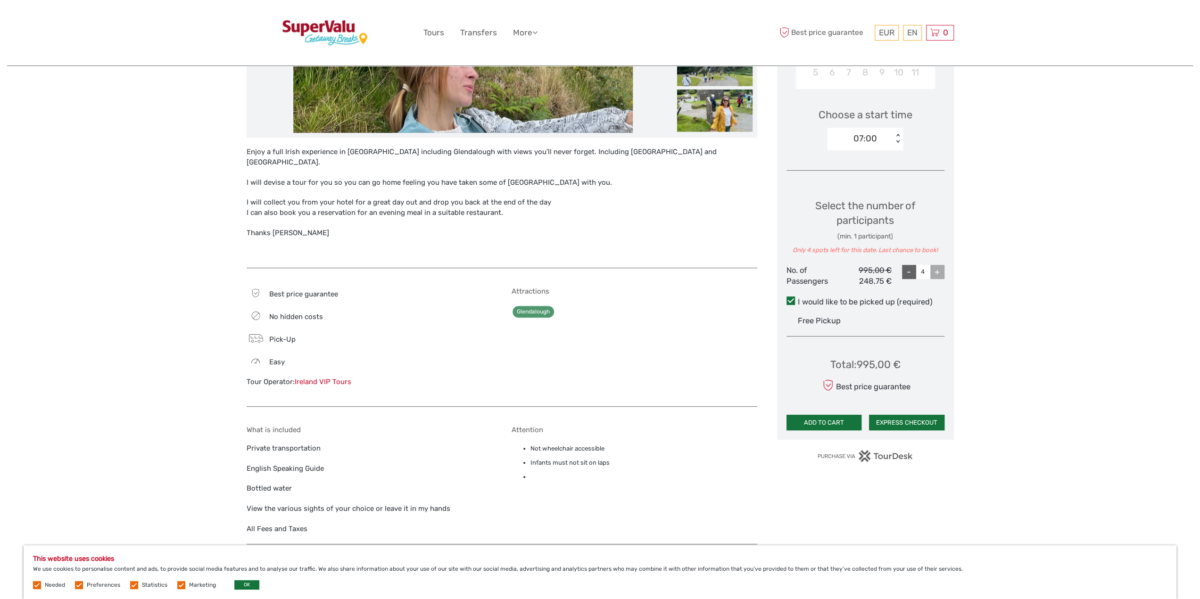
click at [907, 270] on div "-" at bounding box center [909, 272] width 14 height 14
click at [941, 272] on div "+" at bounding box center [937, 272] width 14 height 14
click at [905, 272] on div "-" at bounding box center [909, 272] width 14 height 14
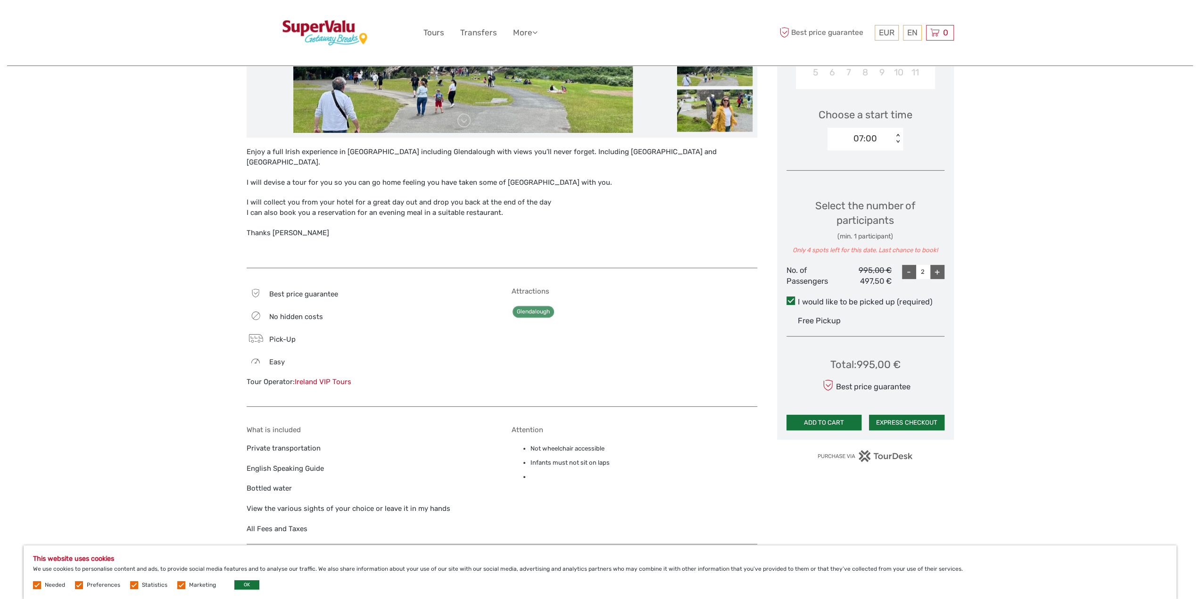
click at [905, 272] on div "-" at bounding box center [909, 272] width 14 height 14
click at [907, 272] on div "-" at bounding box center [909, 272] width 14 height 14
click at [941, 271] on div "+" at bounding box center [937, 272] width 14 height 14
type input "1"
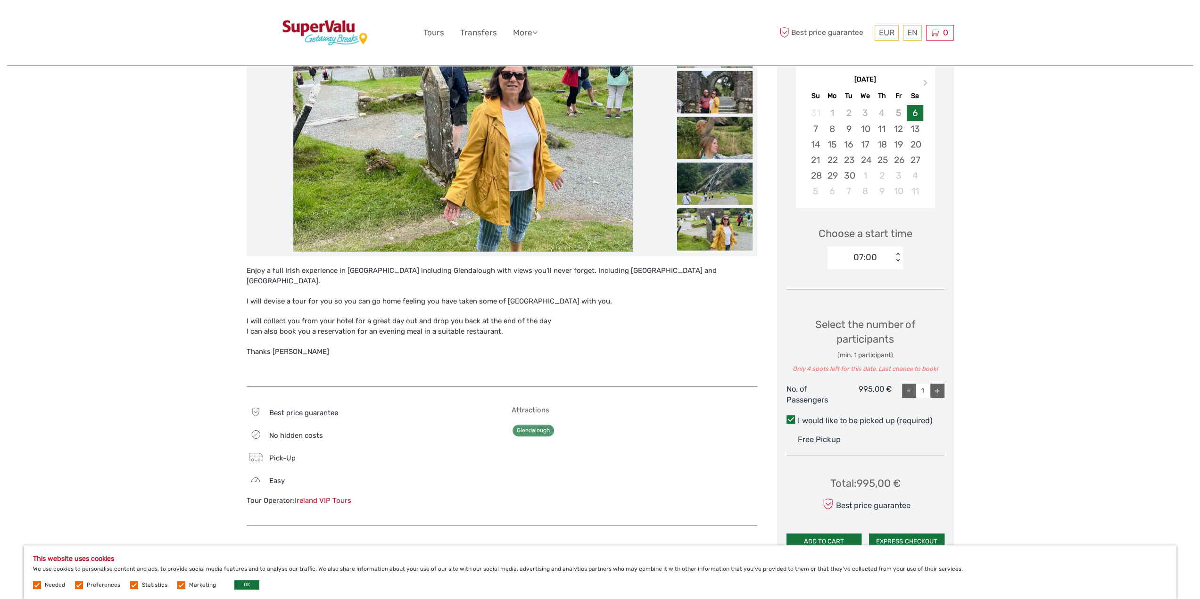
scroll to position [94, 0]
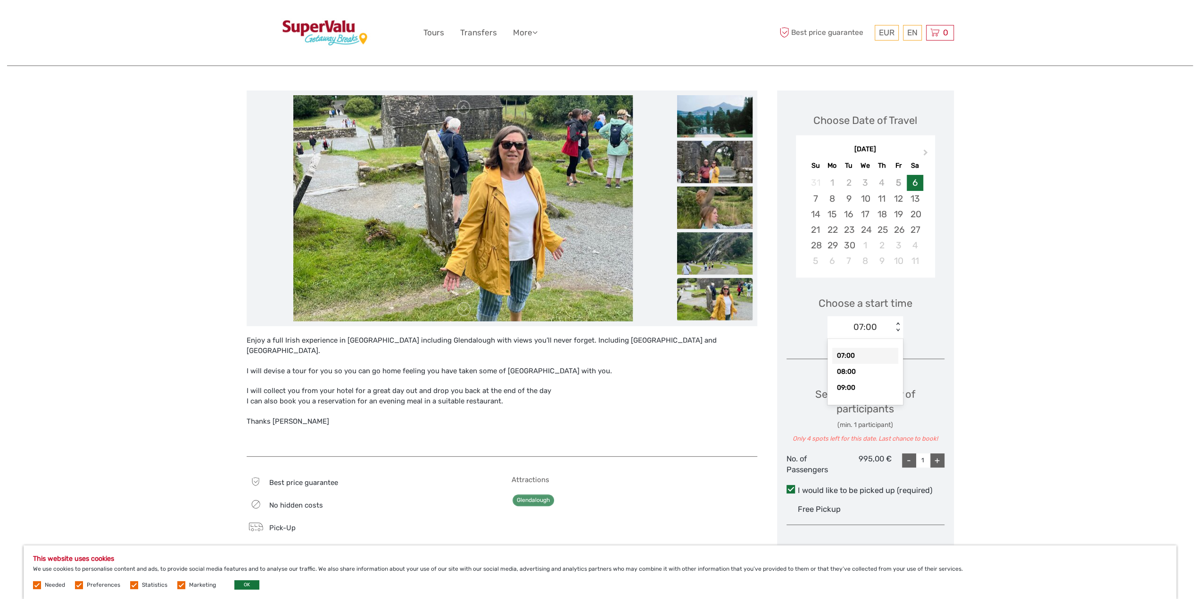
click at [898, 323] on div "< >" at bounding box center [898, 327] width 8 height 10
click at [987, 330] on div "Region / Starts from: Dublin Travel method: Mini Bus / Car 8 hours Wicklow and …" at bounding box center [600, 471] width 1186 height 1131
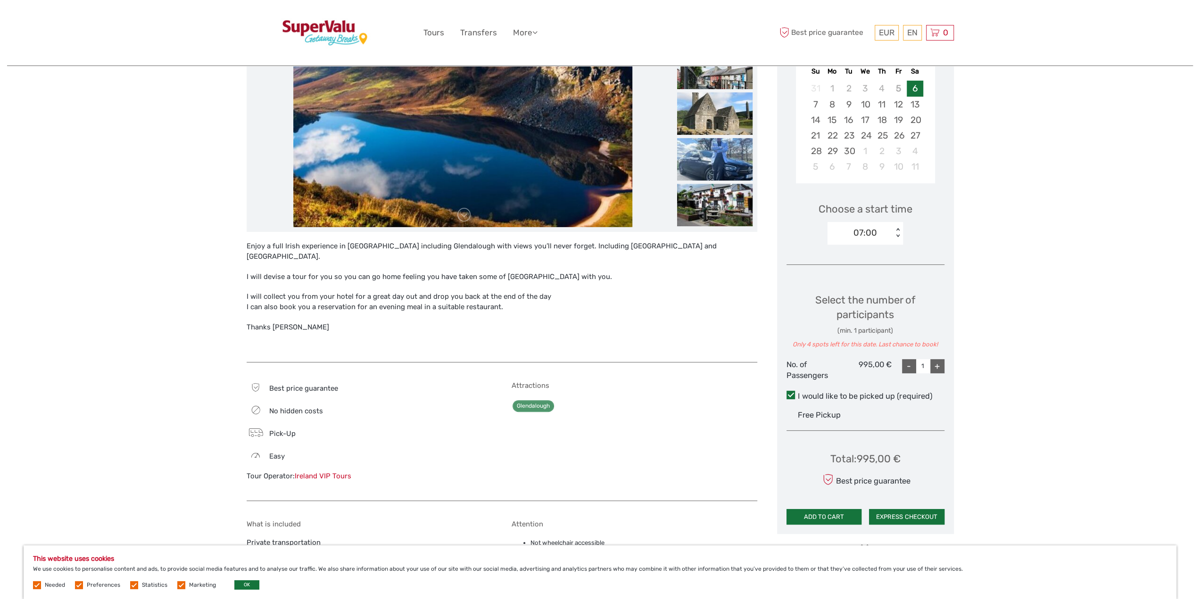
scroll to position [283, 0]
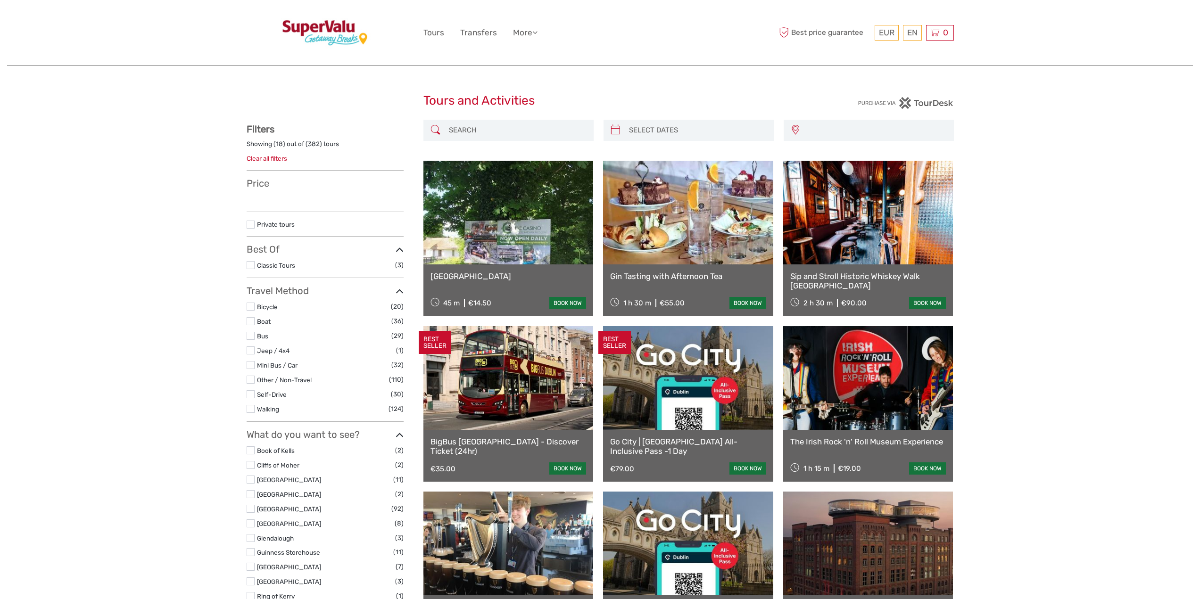
select select
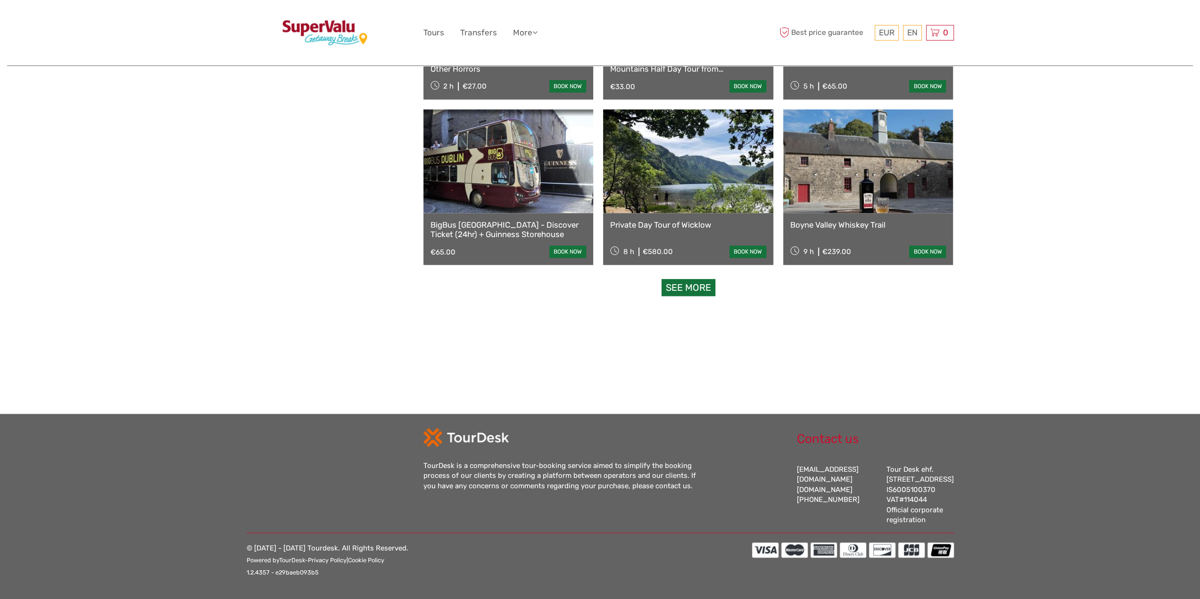
select select
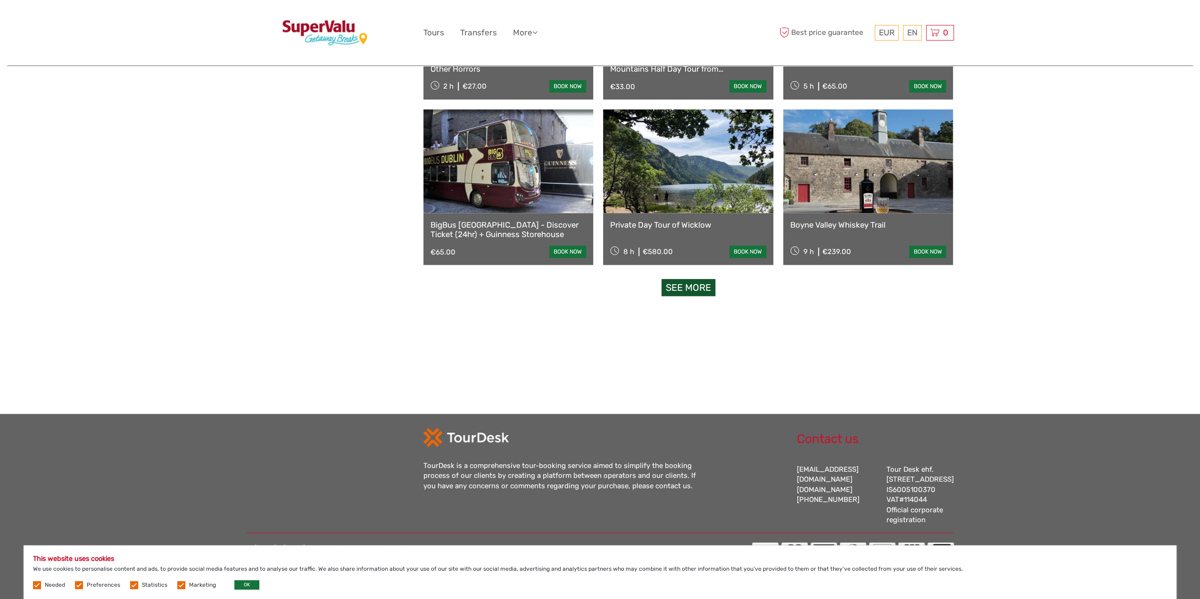
scroll to position [0, 0]
click at [695, 279] on link "See more" at bounding box center [688, 287] width 54 height 17
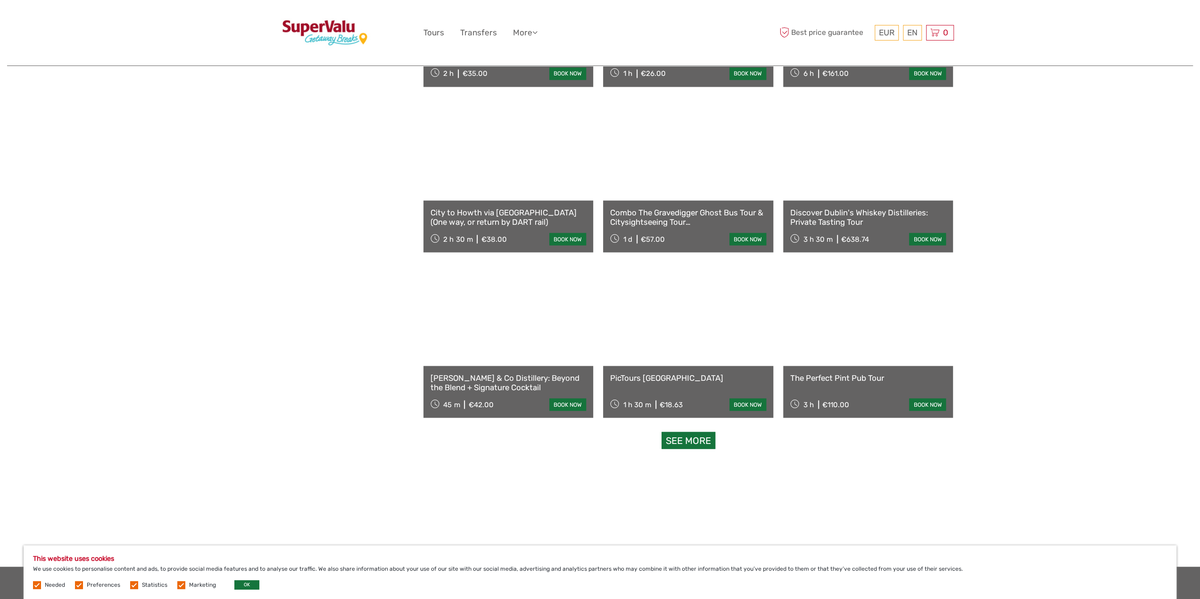
scroll to position [1800, 0]
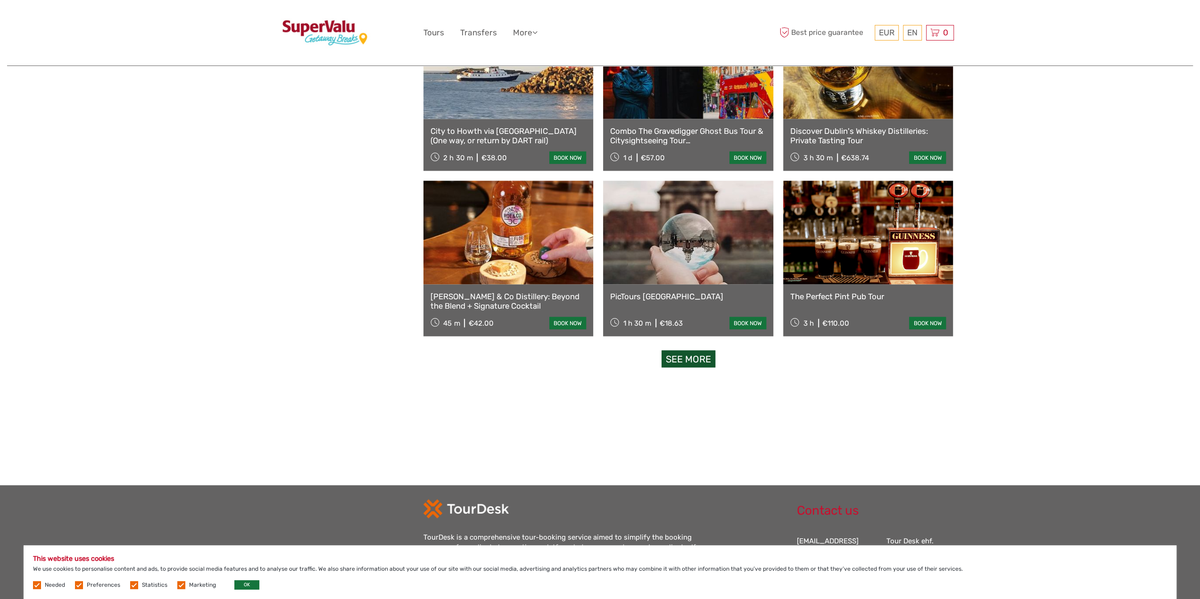
click at [711, 363] on link "See more" at bounding box center [688, 359] width 54 height 17
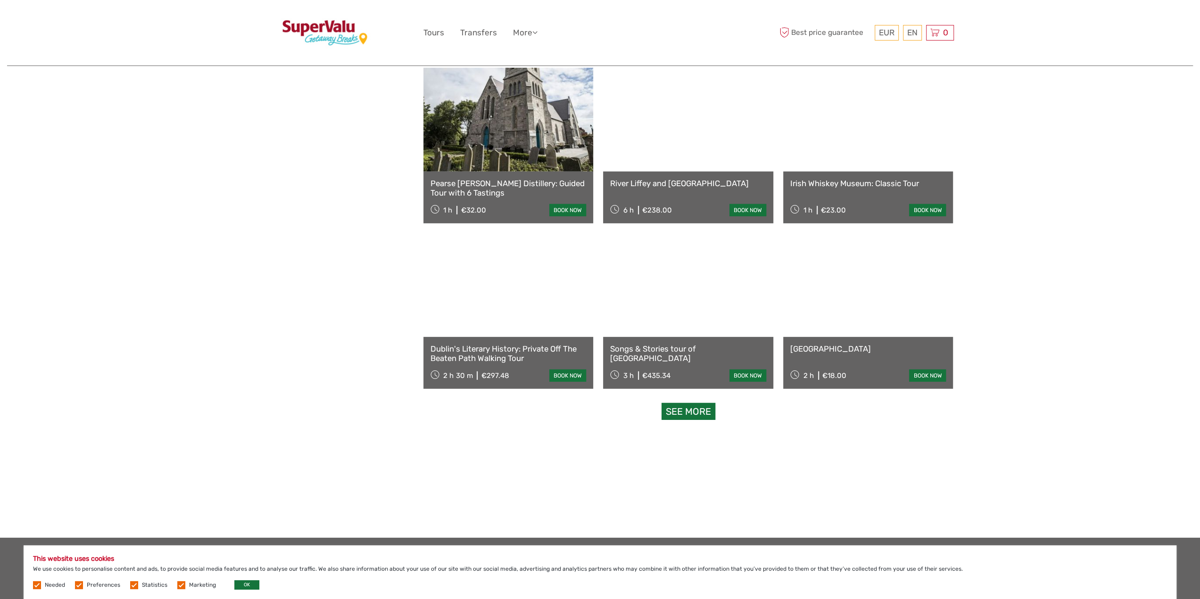
scroll to position [2743, 0]
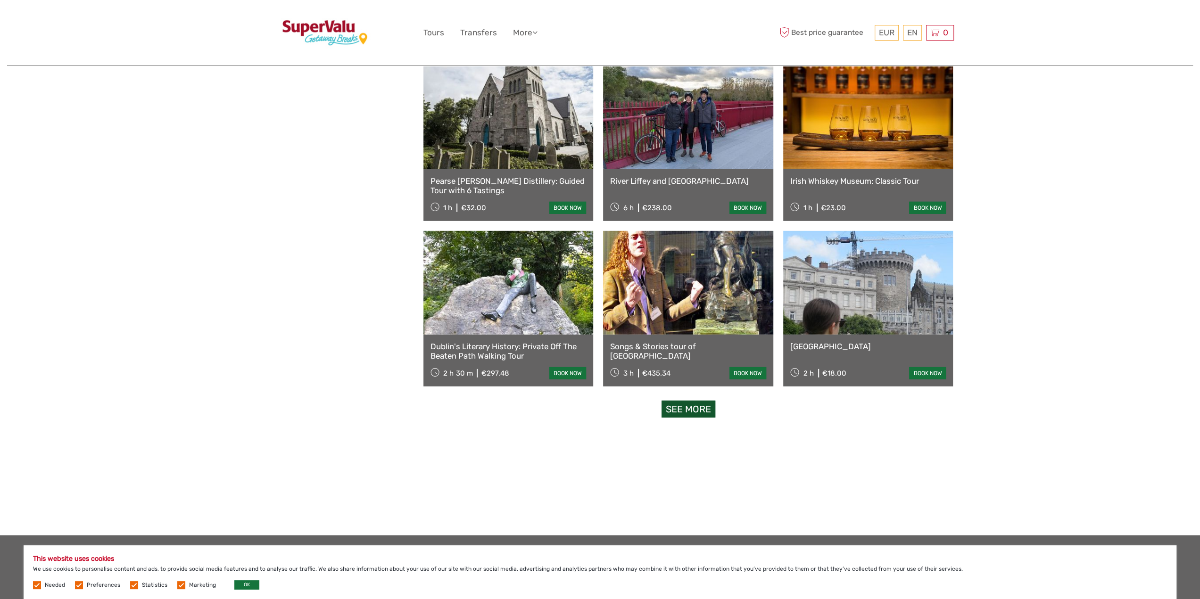
click at [694, 408] on link "See more" at bounding box center [688, 409] width 54 height 17
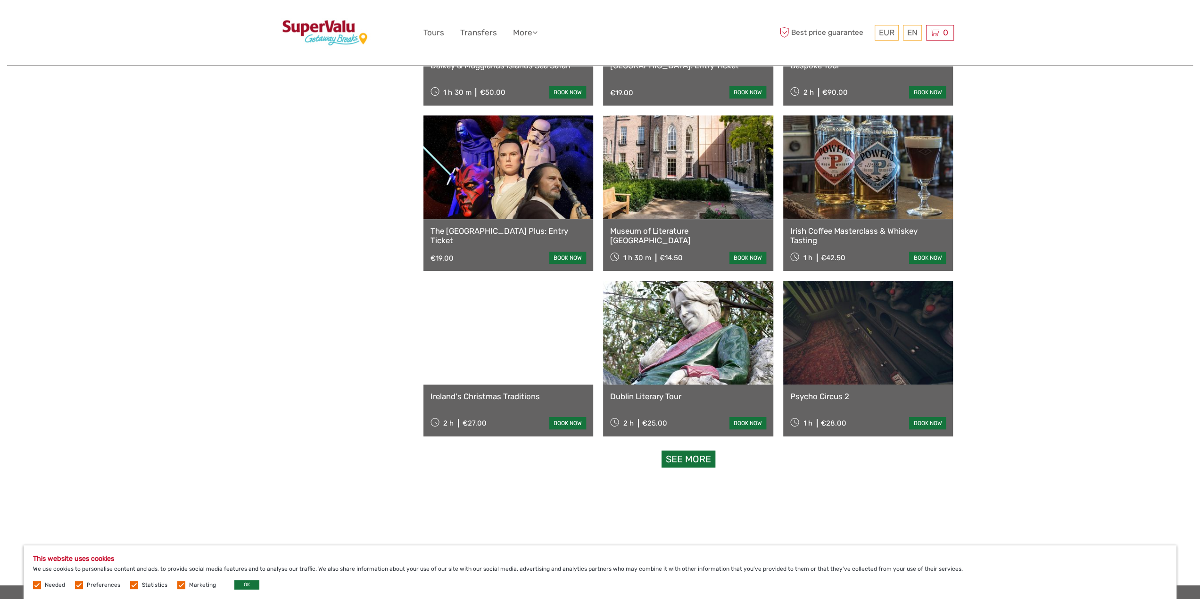
scroll to position [3780, 0]
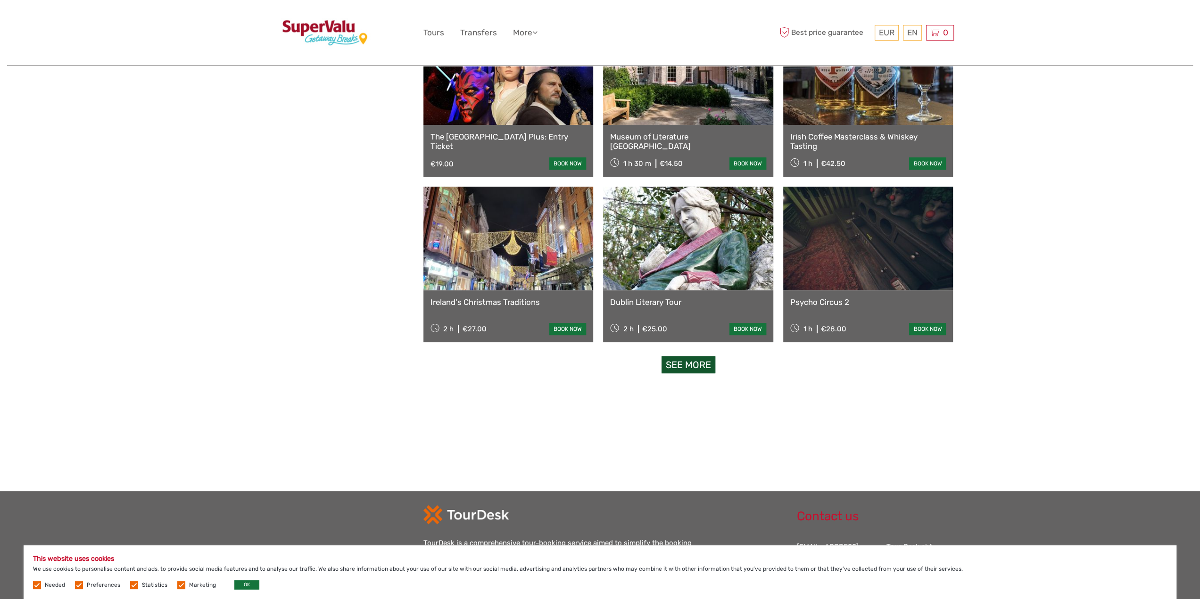
click at [686, 365] on link "See more" at bounding box center [688, 364] width 54 height 17
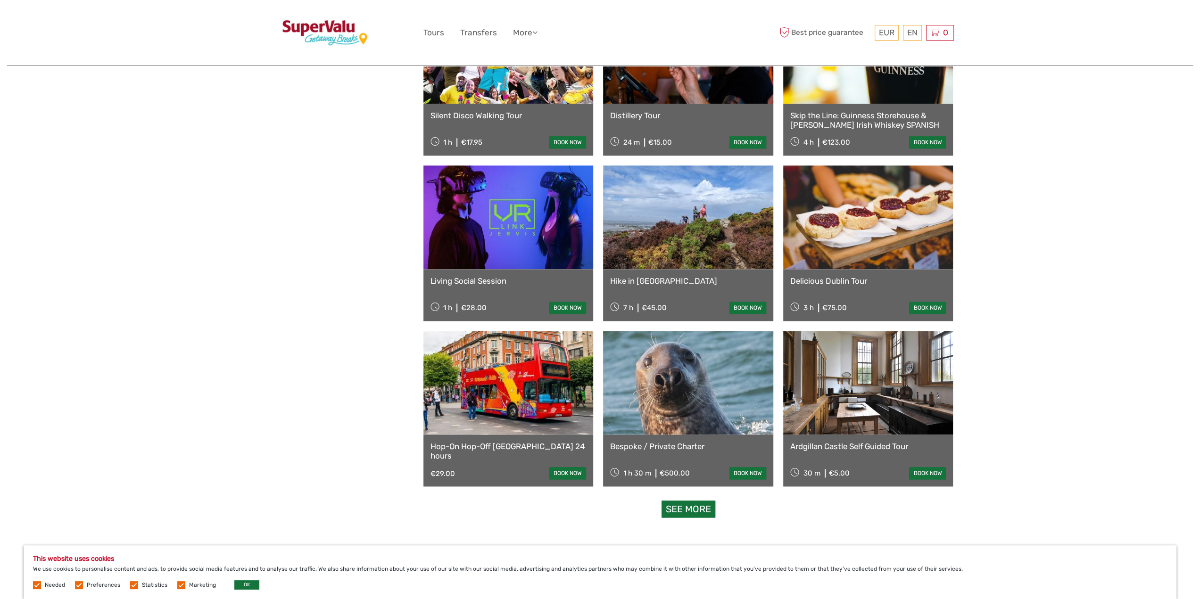
scroll to position [4723, 0]
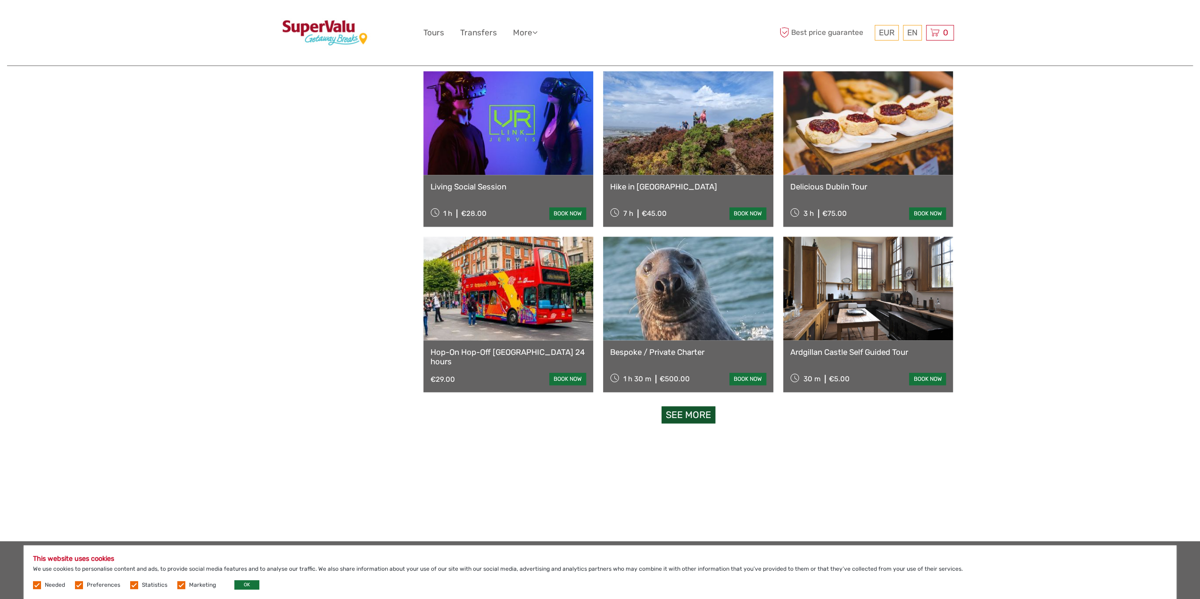
click at [690, 414] on link "See more" at bounding box center [688, 414] width 54 height 17
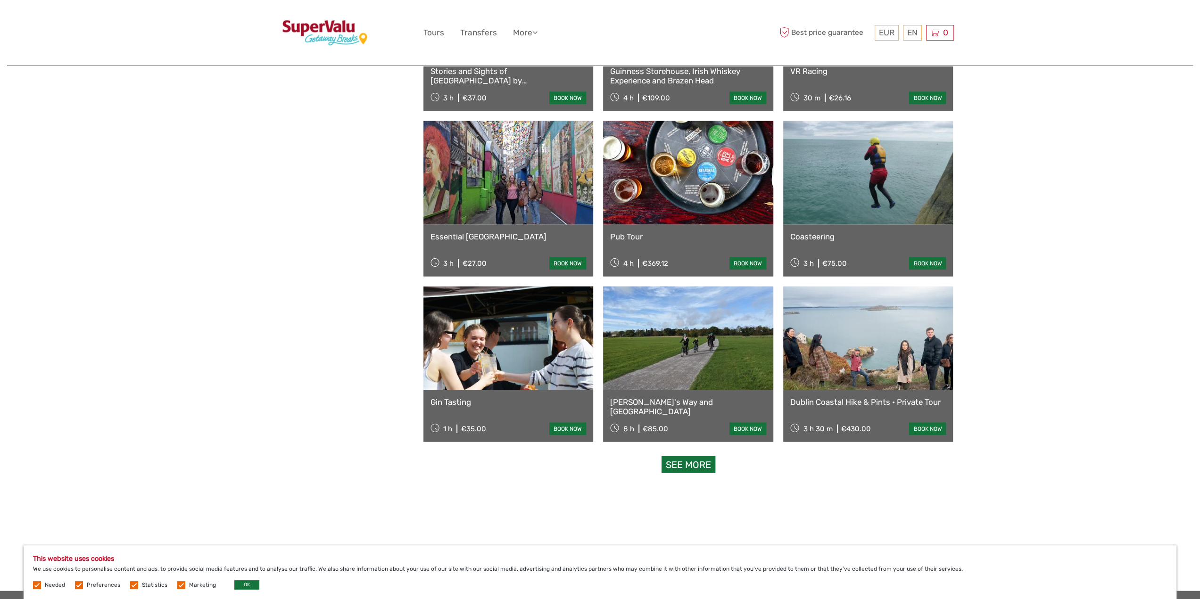
scroll to position [5760, 0]
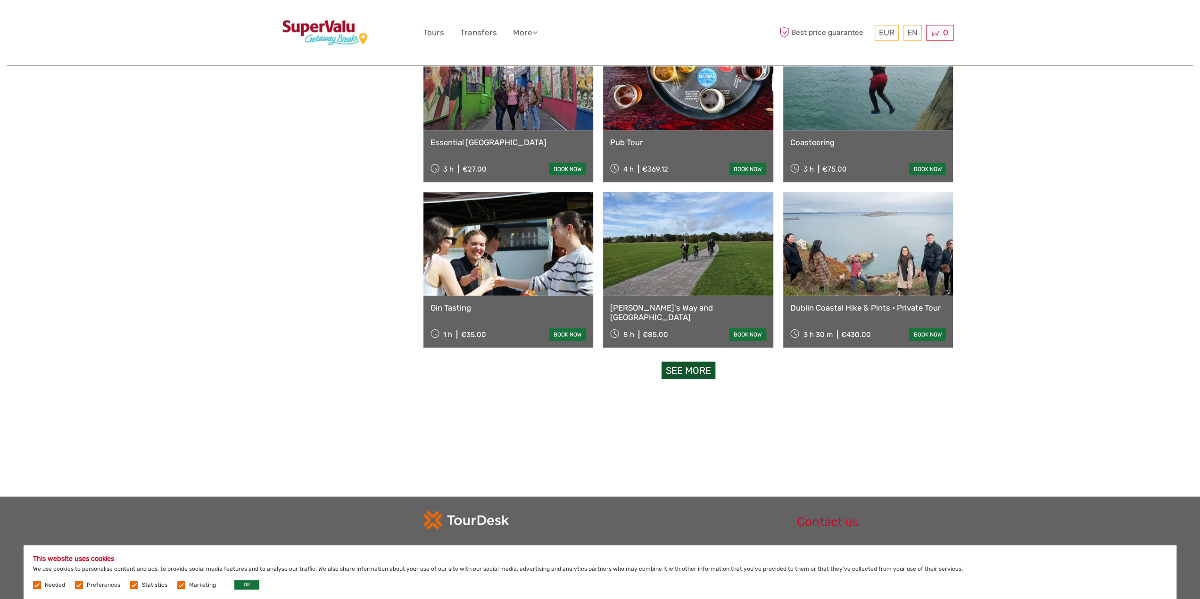
click at [681, 368] on link "See more" at bounding box center [688, 370] width 54 height 17
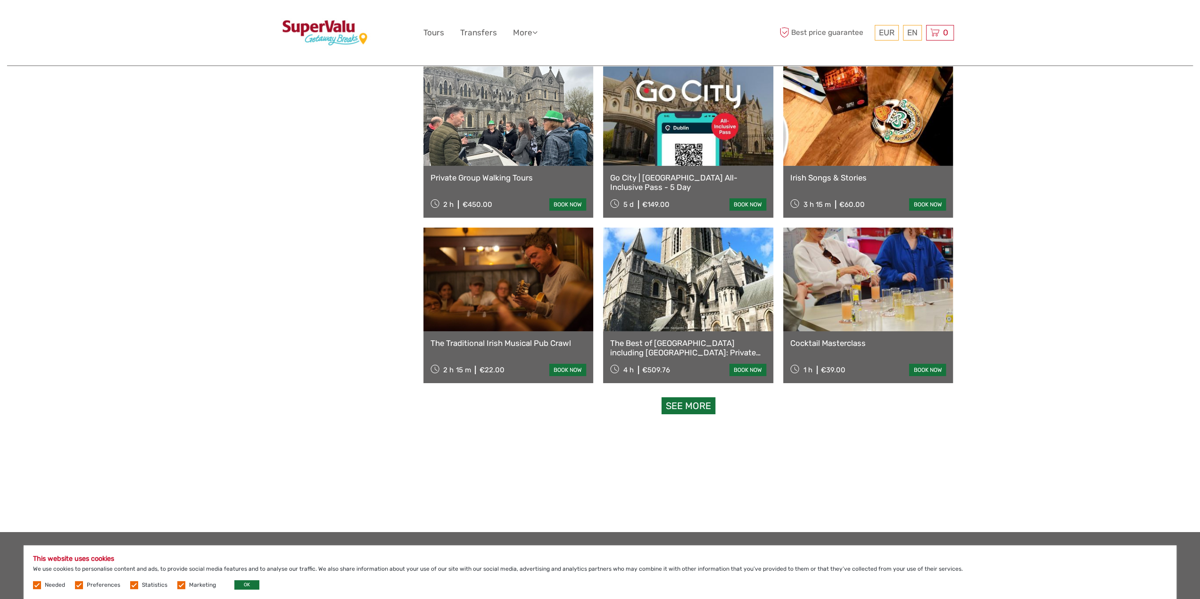
scroll to position [6797, 0]
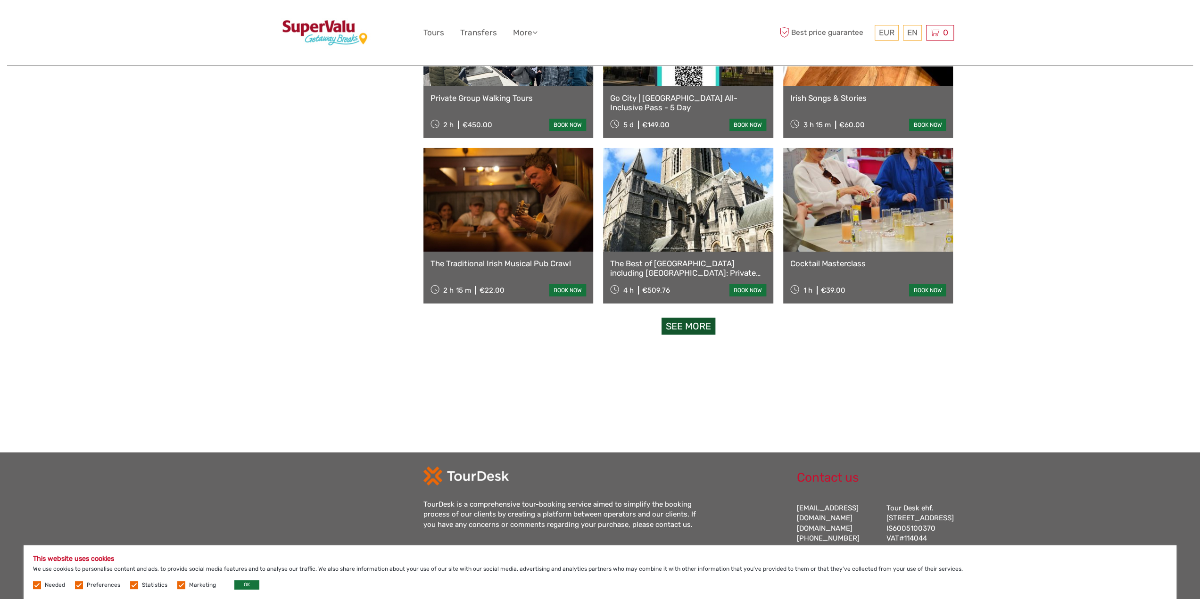
click at [674, 326] on link "See more" at bounding box center [688, 326] width 54 height 17
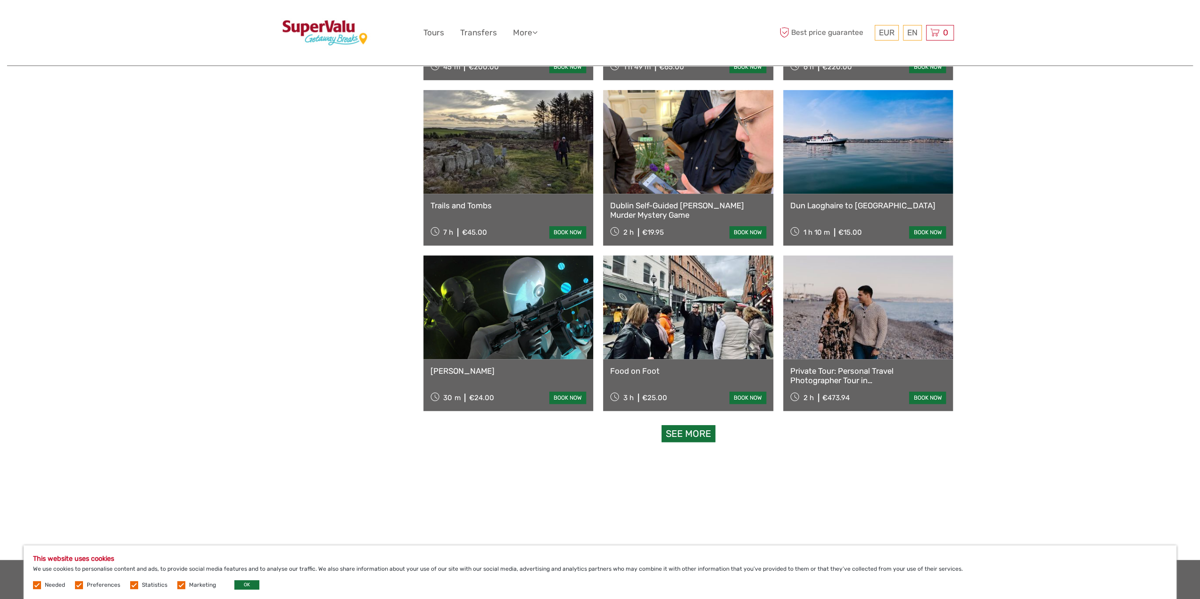
scroll to position [7740, 0]
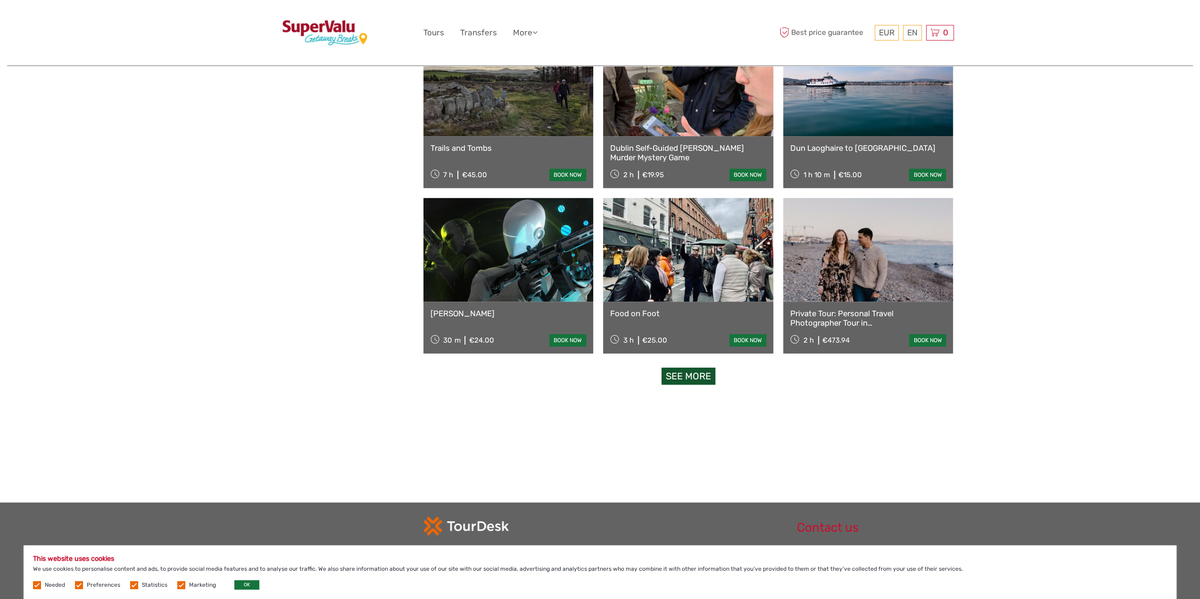
click at [694, 377] on link "See more" at bounding box center [688, 376] width 54 height 17
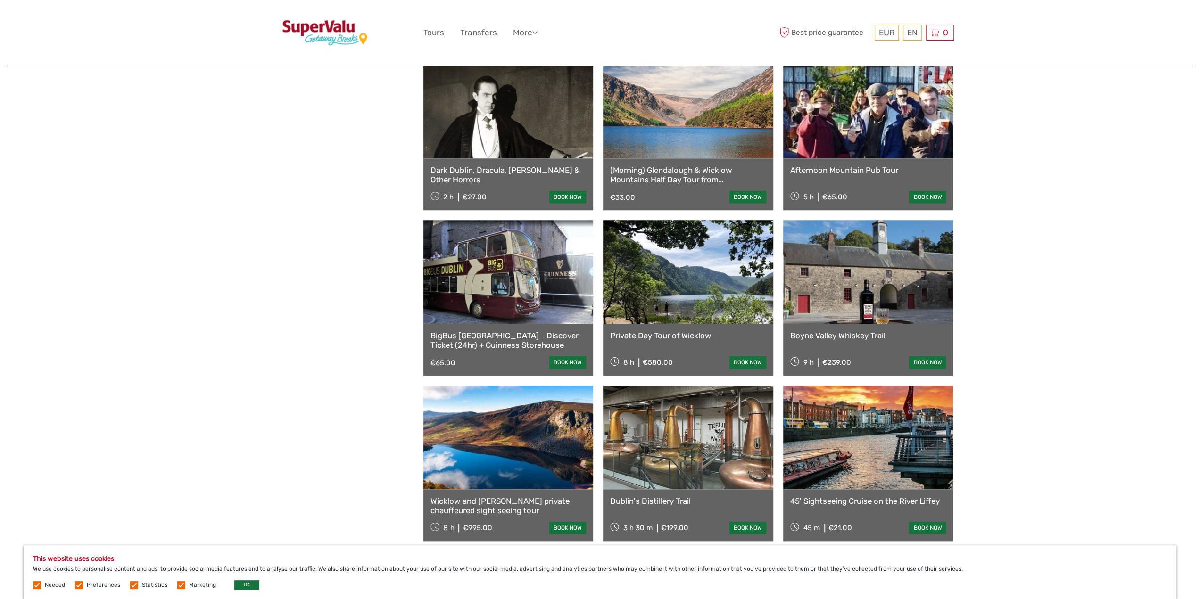
scroll to position [0, 0]
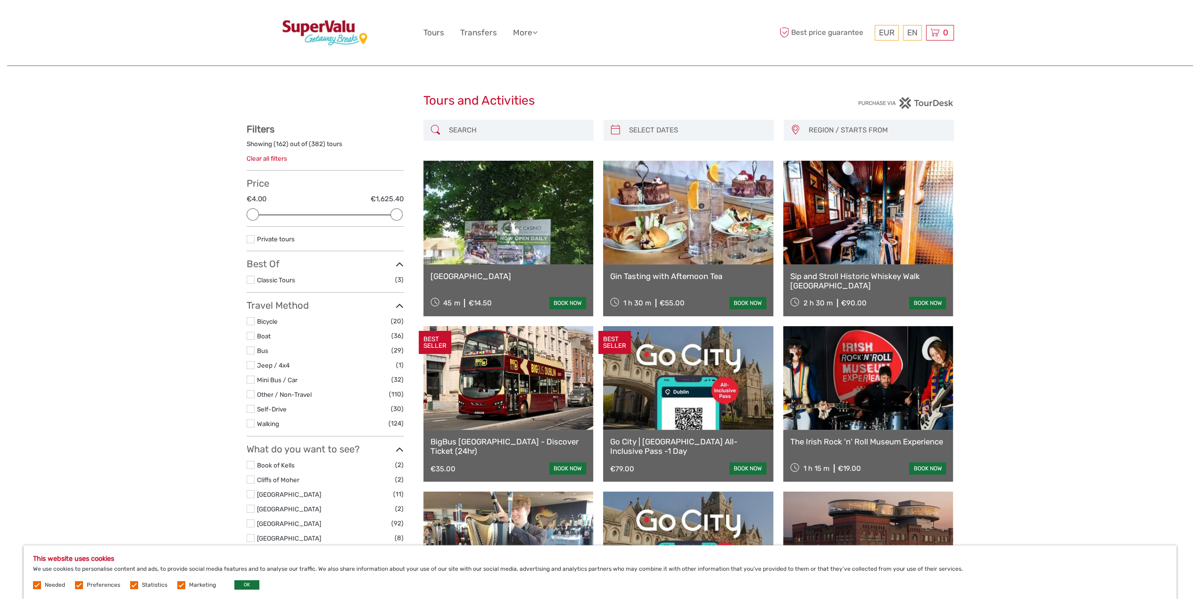
click at [335, 20] on img at bounding box center [325, 32] width 96 height 51
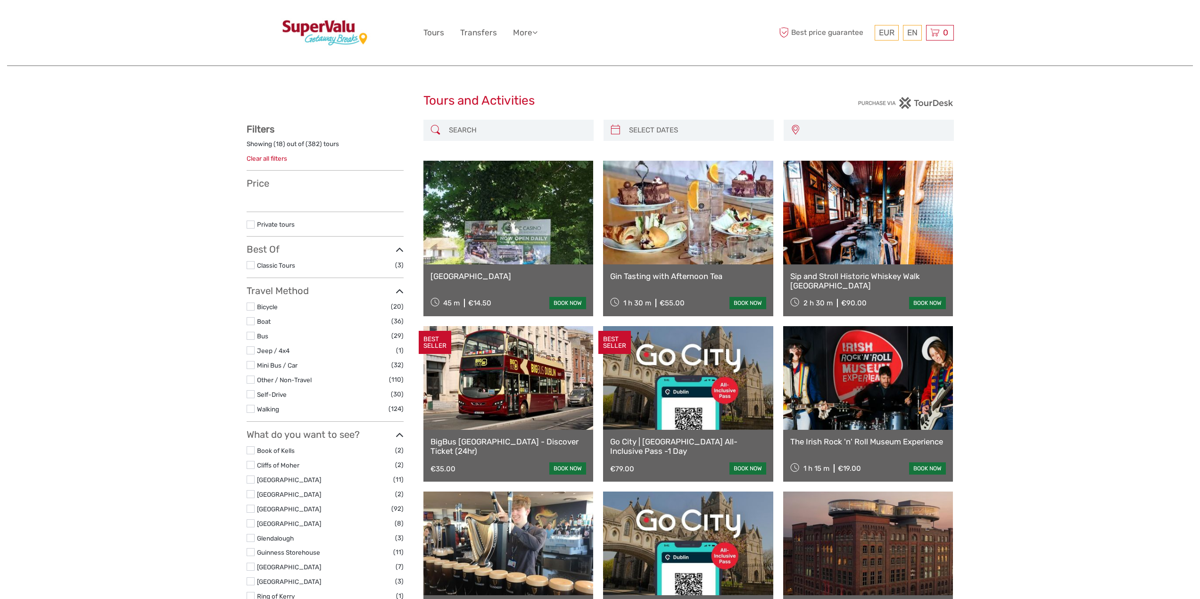
select select
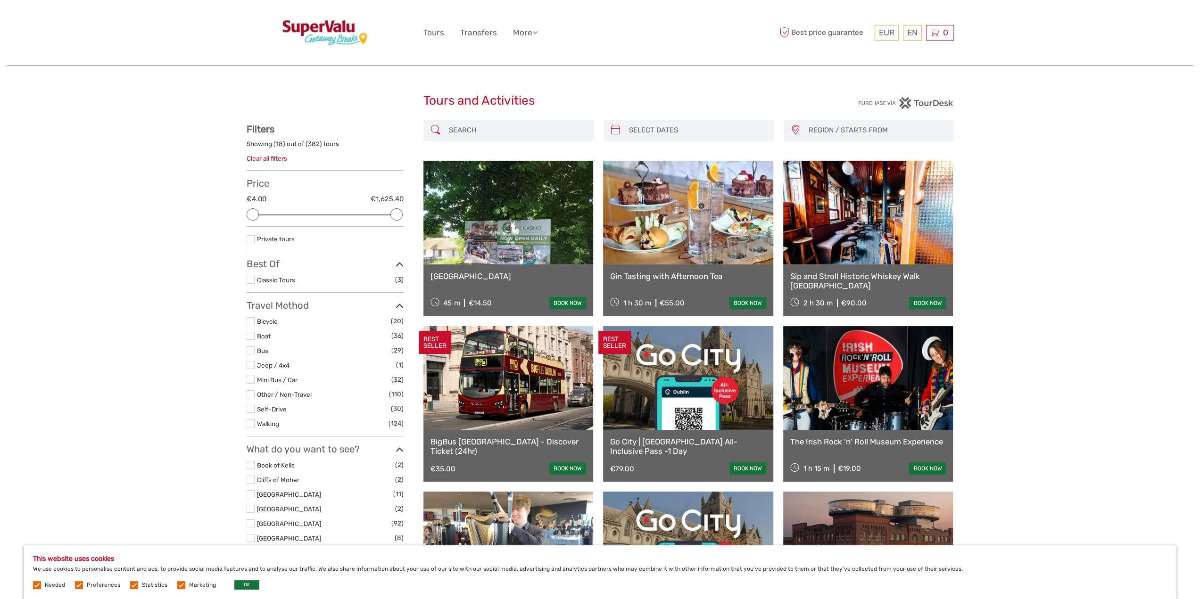
click at [351, 26] on img at bounding box center [325, 32] width 96 height 51
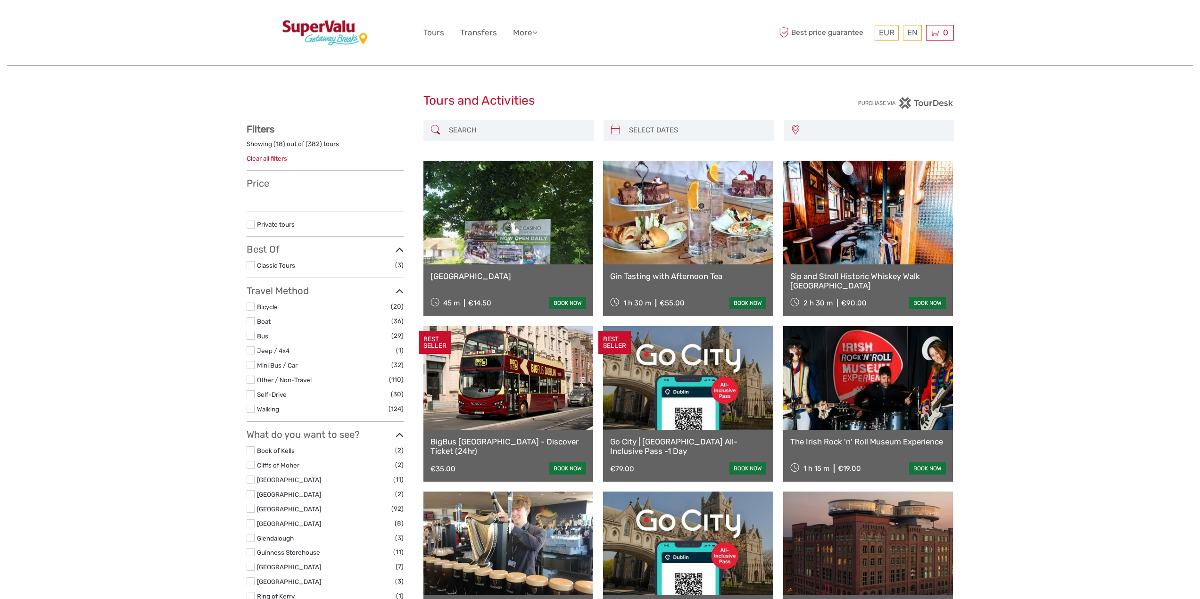
select select
